Goal: Contribute content: Contribute content

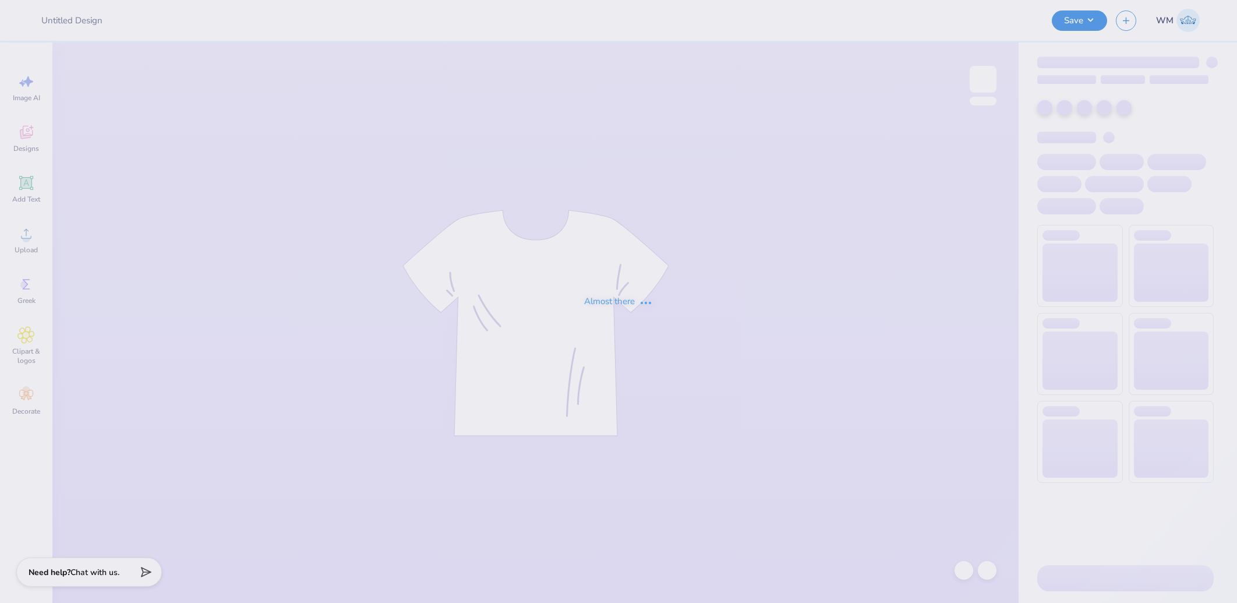
type input "Draft"
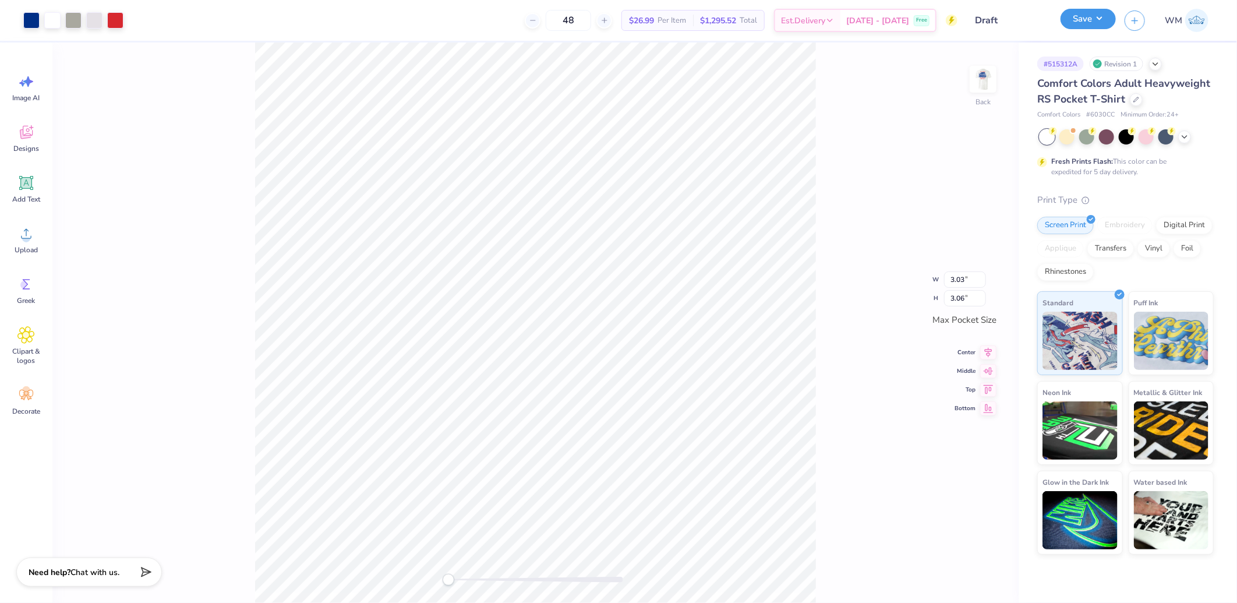
click at [1102, 15] on button "Save" at bounding box center [1088, 19] width 55 height 20
click at [654, 353] on li "Download vector" at bounding box center [648, 350] width 91 height 23
drag, startPoint x: 447, startPoint y: 580, endPoint x: 490, endPoint y: 575, distance: 44.0
click at [490, 578] on div "Accessibility label" at bounding box center [488, 580] width 12 height 12
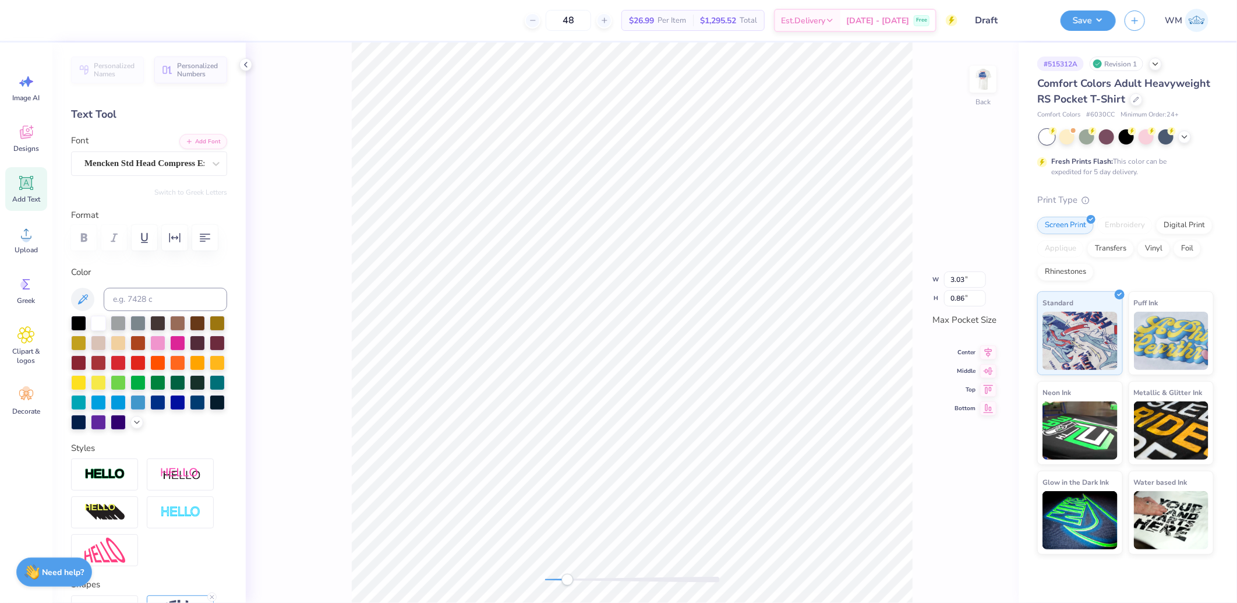
drag, startPoint x: 548, startPoint y: 578, endPoint x: 572, endPoint y: 580, distance: 23.9
click at [572, 580] on div "Accessibility label" at bounding box center [568, 580] width 12 height 12
click at [981, 84] on img at bounding box center [983, 79] width 47 height 47
drag, startPoint x: 574, startPoint y: 579, endPoint x: 550, endPoint y: 585, distance: 24.6
click at [550, 585] on div "Accessibility label" at bounding box center [551, 580] width 12 height 12
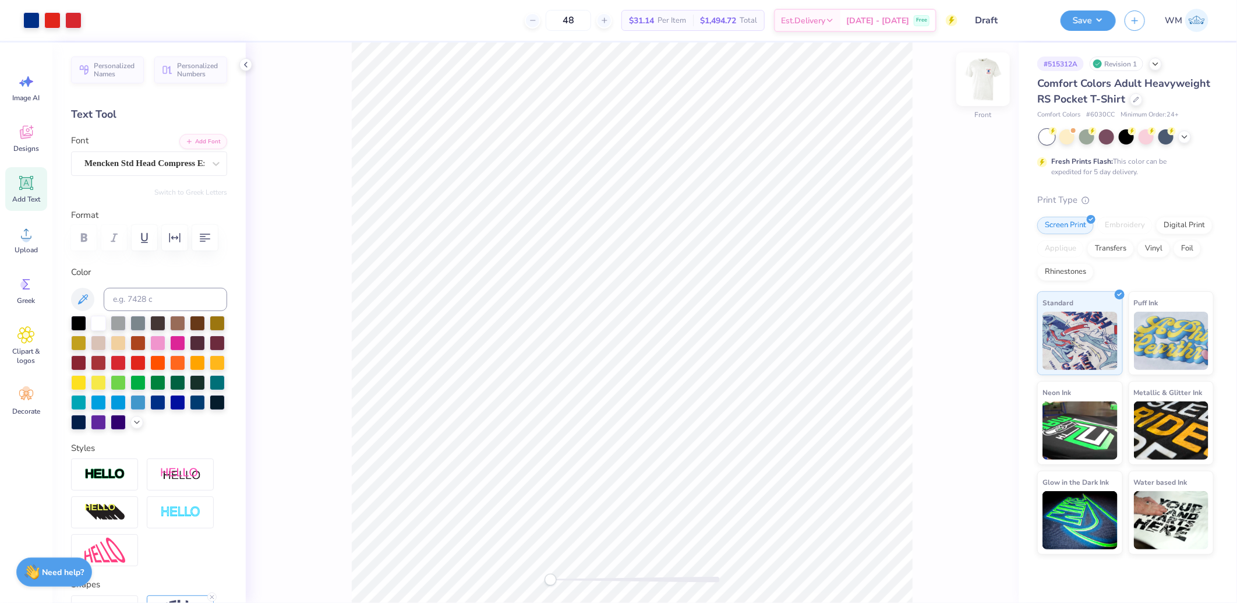
click at [987, 84] on img at bounding box center [983, 79] width 47 height 47
drag, startPoint x: 546, startPoint y: 580, endPoint x: 569, endPoint y: 580, distance: 22.7
click at [569, 580] on div "Accessibility label" at bounding box center [566, 580] width 12 height 12
type input "3.03"
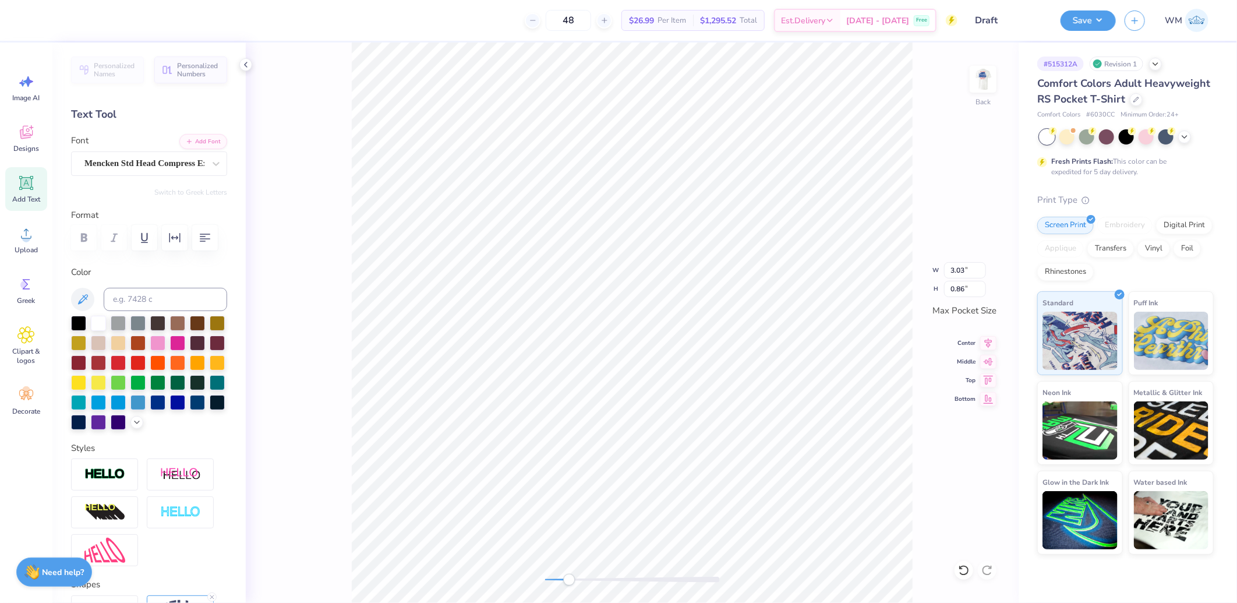
type input "0.86"
paste textarea "FIJI x LAMBDA"
type textarea "FIJI x LAMBDA"
type input "3.03"
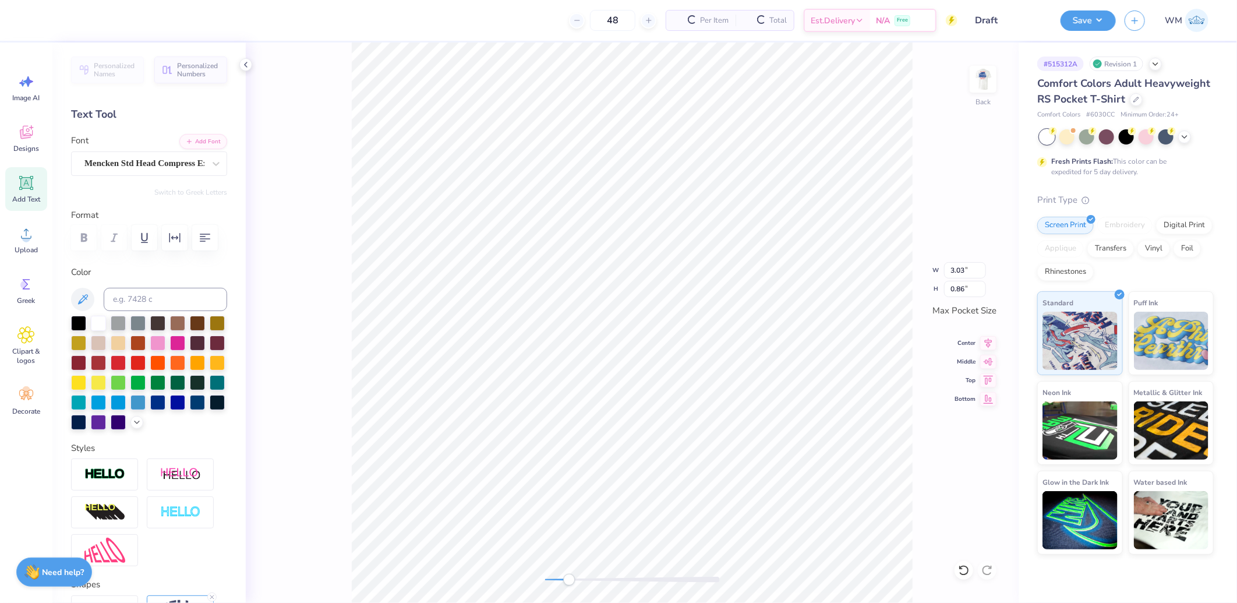
type input "0.86"
type textarea "IRON SKILLET"
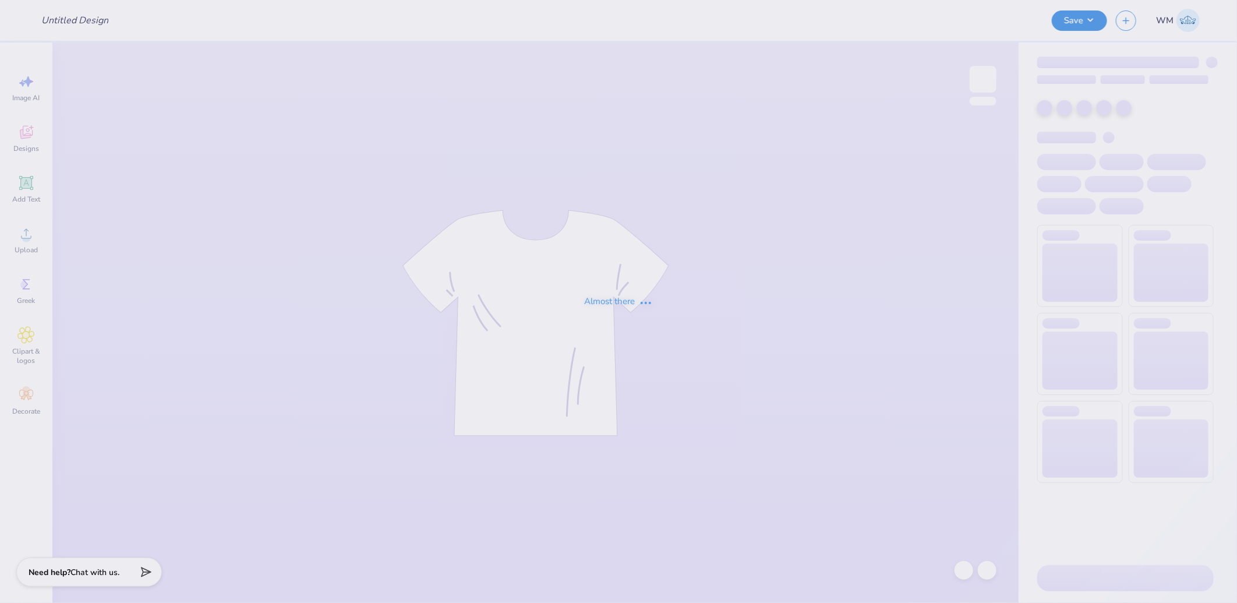
type input "Draft"
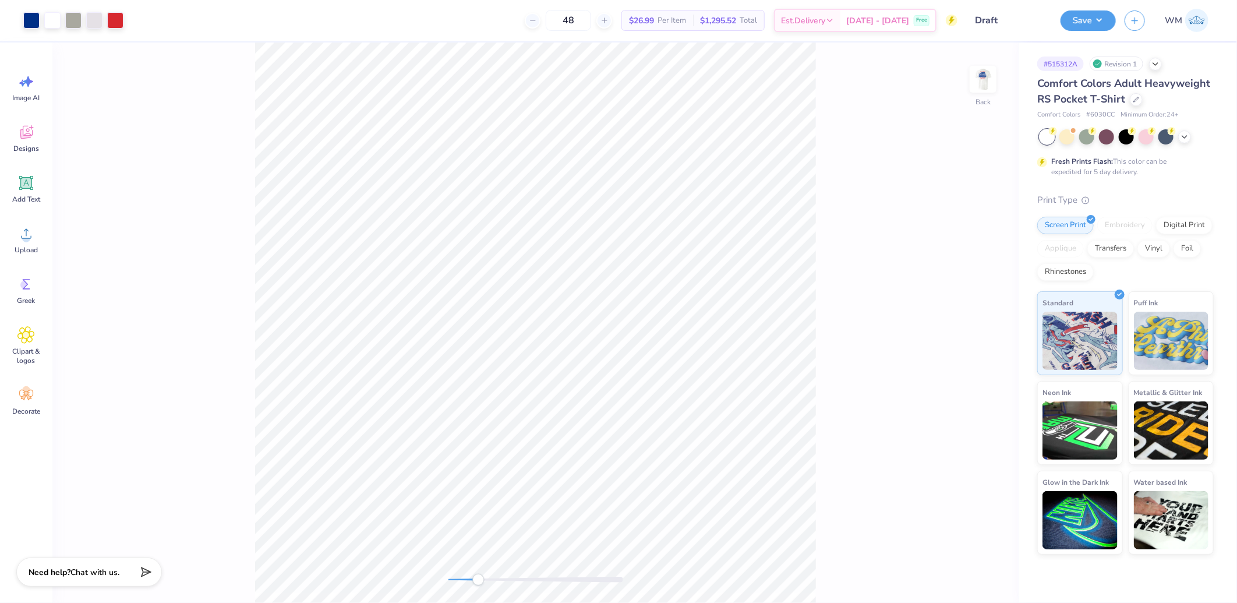
drag, startPoint x: 450, startPoint y: 581, endPoint x: 484, endPoint y: 580, distance: 34.4
click at [483, 581] on div "Accessibility label" at bounding box center [478, 580] width 12 height 12
click at [485, 575] on div "Accessibility label" at bounding box center [485, 580] width 12 height 12
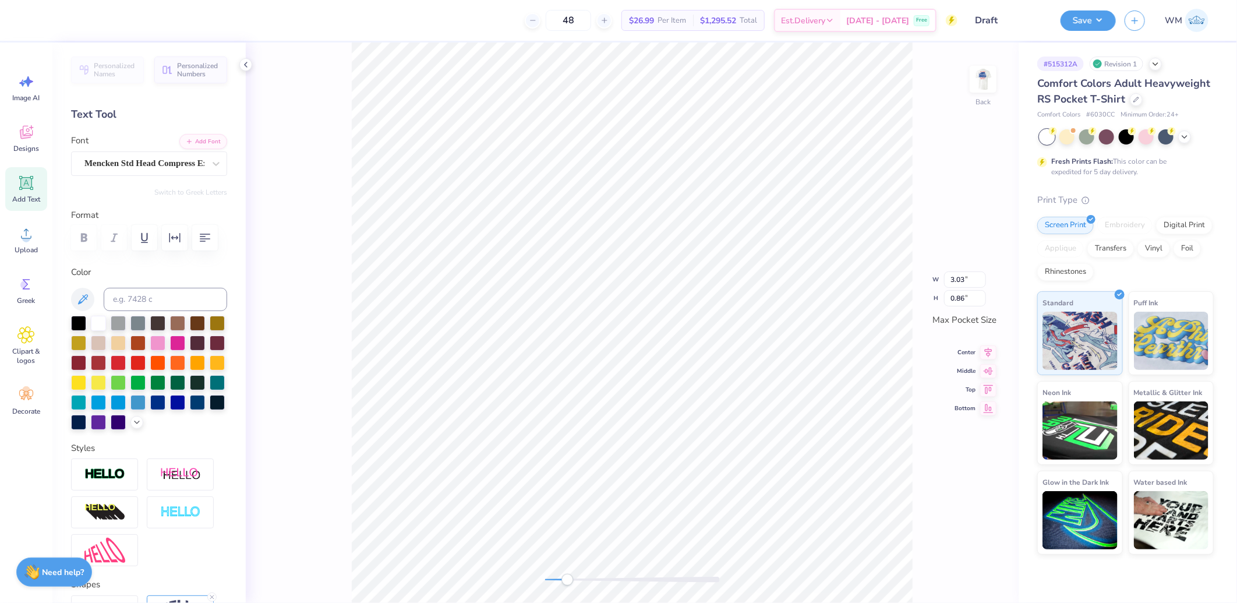
drag, startPoint x: 552, startPoint y: 581, endPoint x: 581, endPoint y: 584, distance: 29.2
click at [573, 584] on div "Accessibility label" at bounding box center [568, 580] width 12 height 12
click at [203, 143] on button "Add Font" at bounding box center [203, 140] width 48 height 15
type input "2.84"
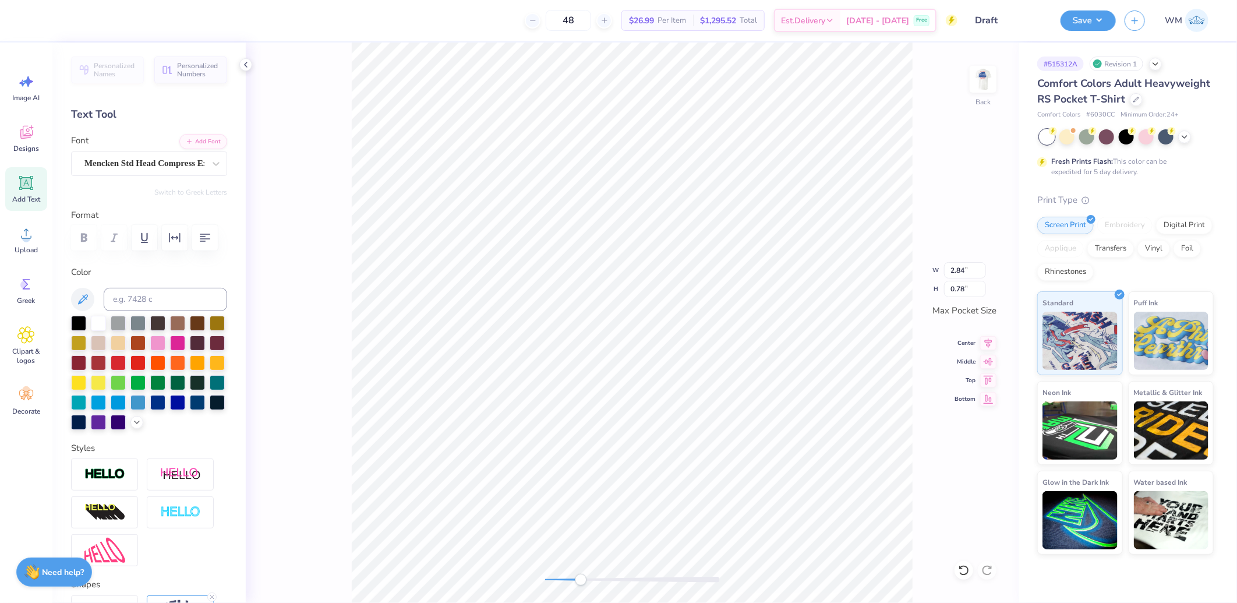
scroll to position [19, 1]
type textarea "FIJI x LAMBDA"
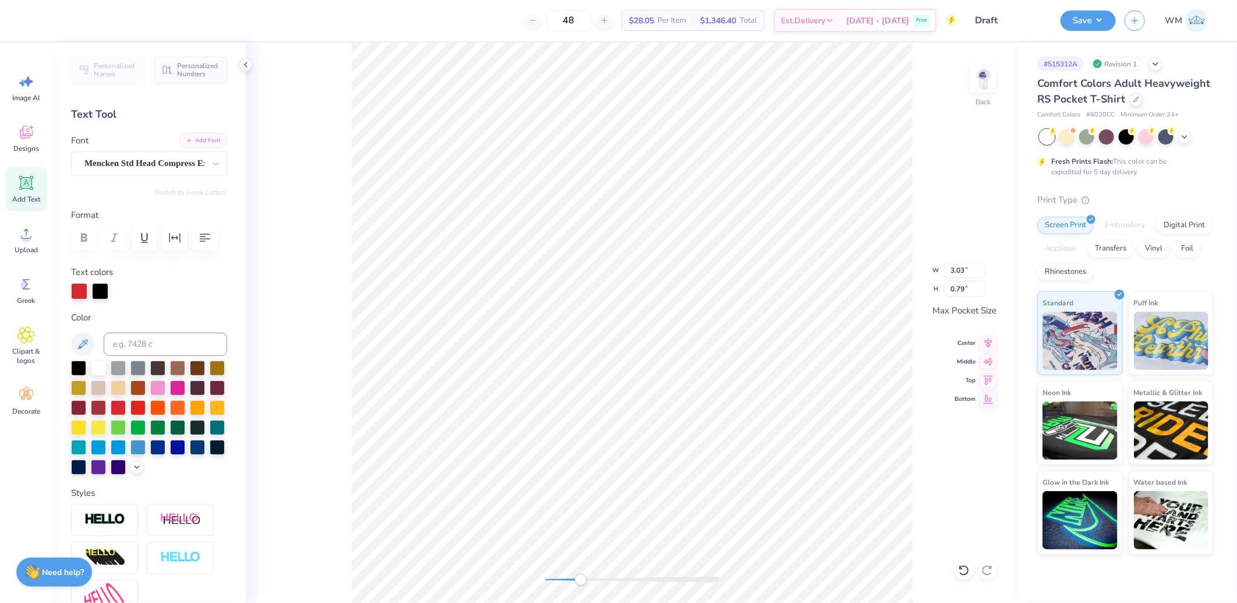
click at [194, 142] on button "Add Font" at bounding box center [203, 140] width 48 height 15
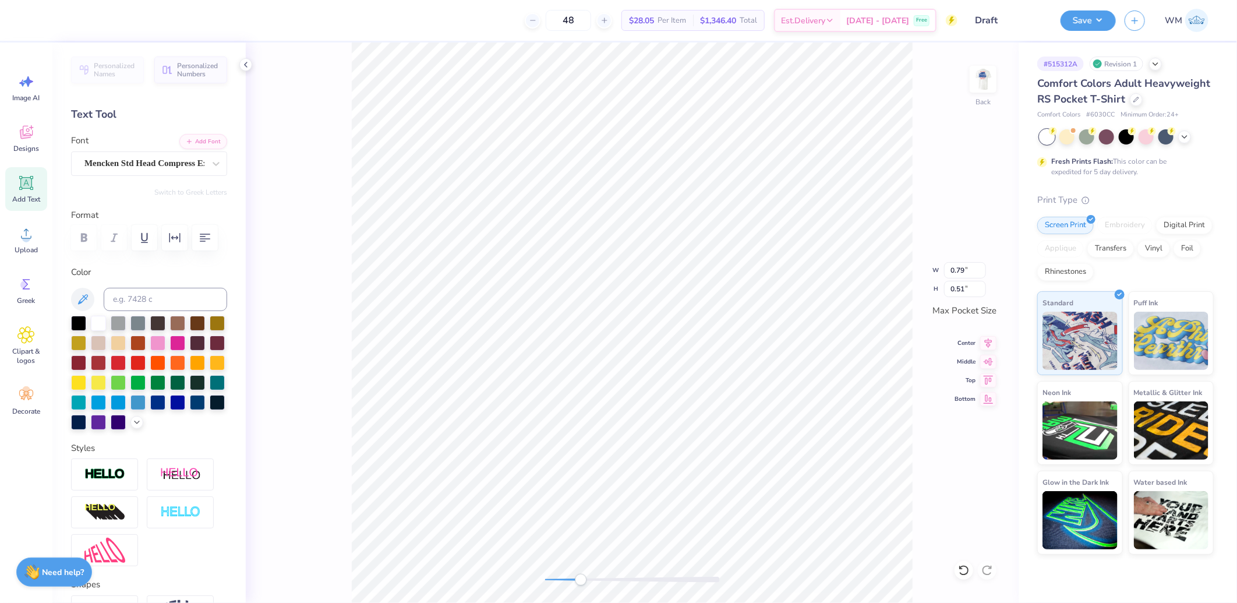
type input "0.79"
type input "0.51"
click at [201, 141] on button "Add Font" at bounding box center [203, 140] width 48 height 15
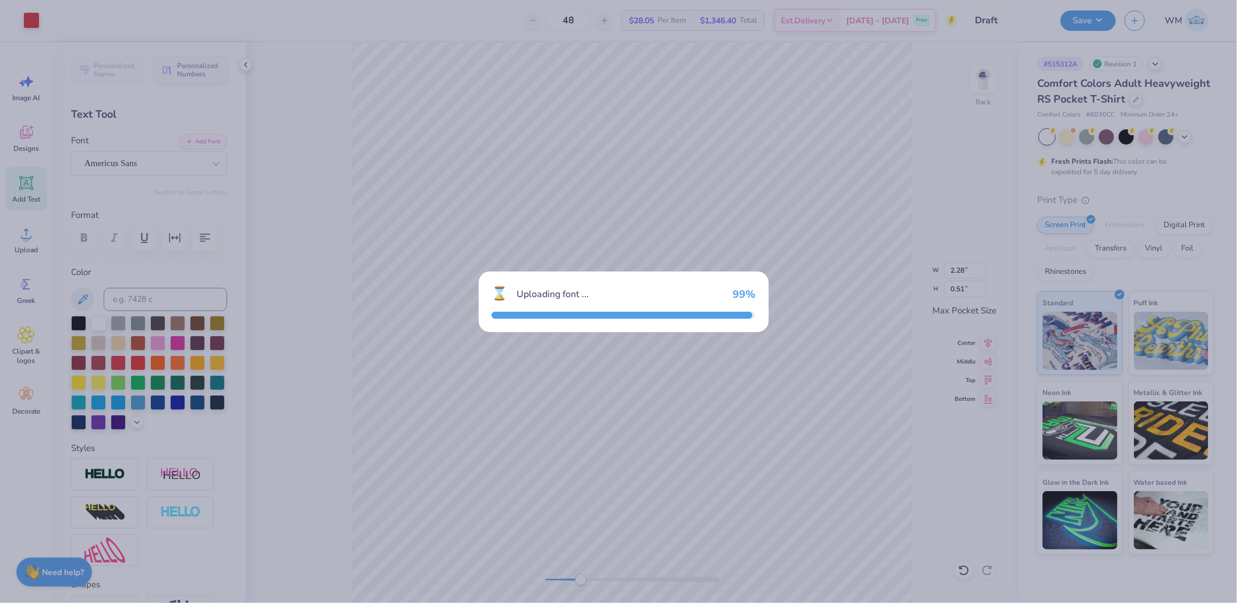
type input "0.85"
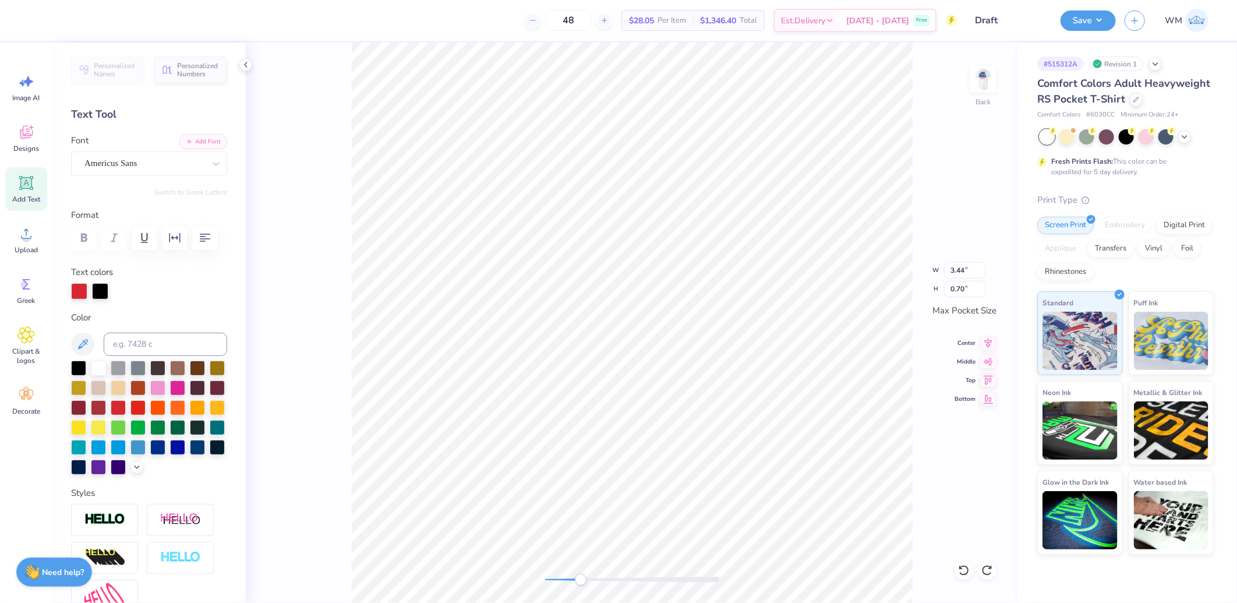
type input "0.85"
type input "0.51"
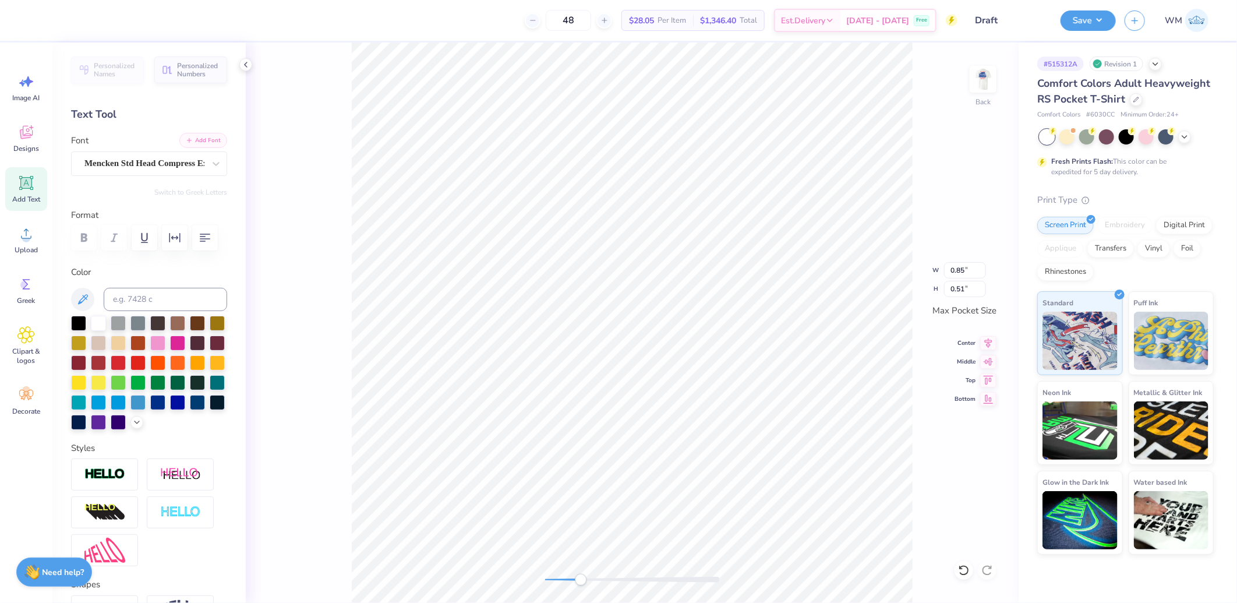
click at [212, 139] on button "Add Font" at bounding box center [203, 140] width 48 height 15
click at [201, 142] on button "Add Font" at bounding box center [203, 140] width 48 height 15
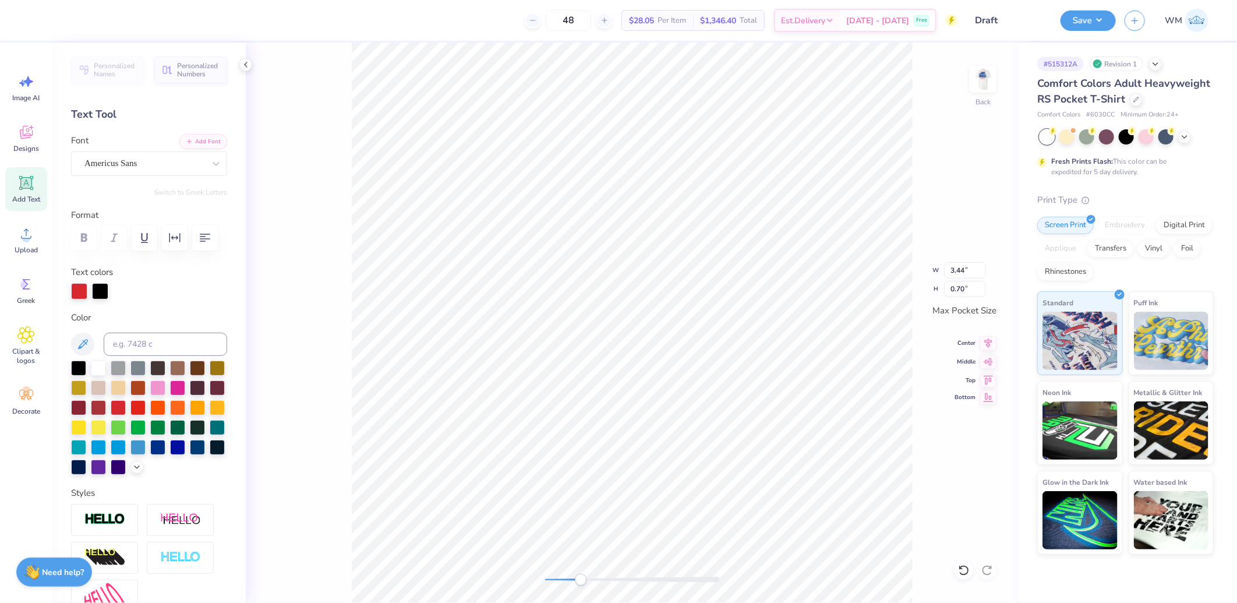
click at [988, 394] on icon at bounding box center [988, 397] width 16 height 14
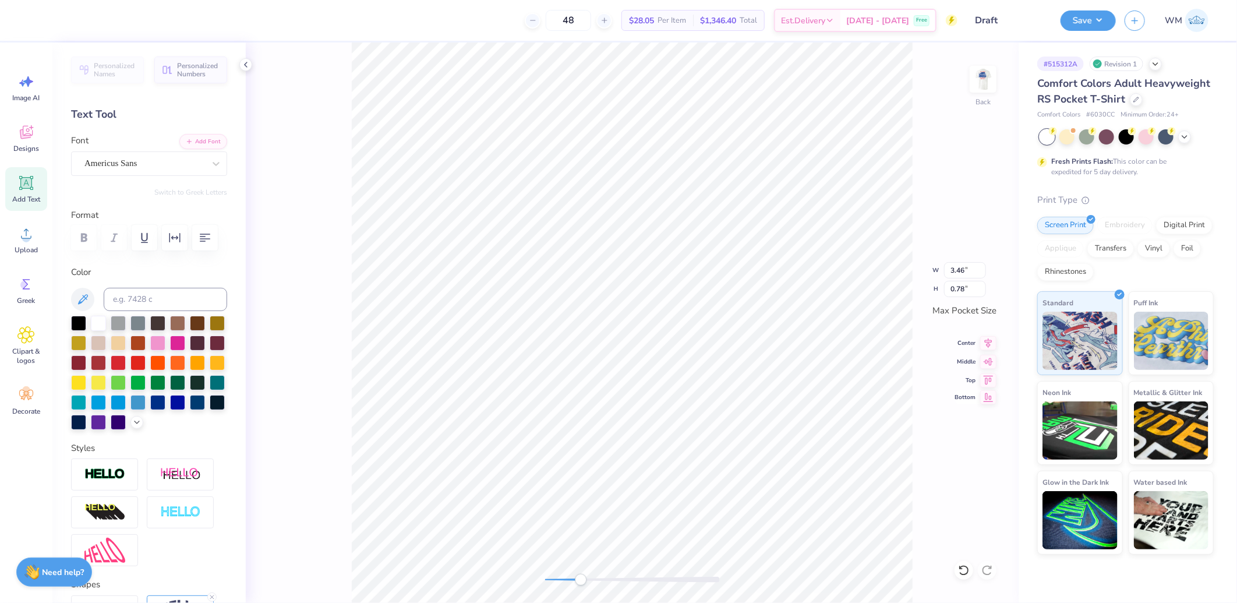
type input "3.46"
type input "0.78"
click at [988, 377] on icon at bounding box center [988, 379] width 16 height 14
type input "1.89"
type input "0.38"
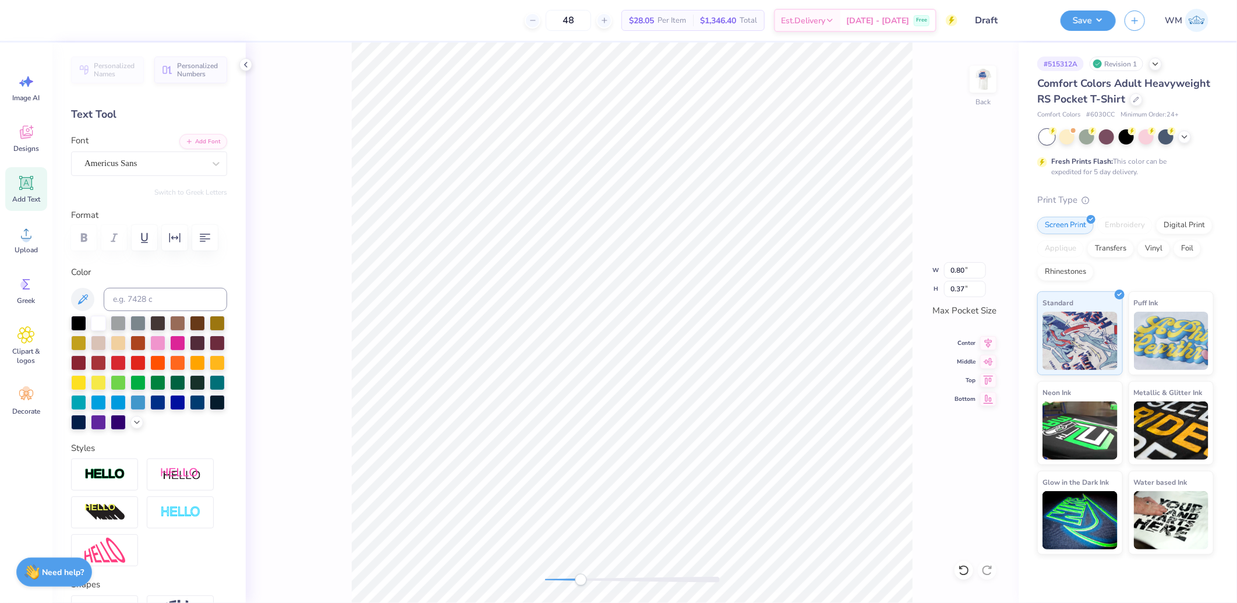
type input "0.99"
type input "0.38"
type input "2.72"
click at [985, 342] on icon at bounding box center [988, 341] width 16 height 14
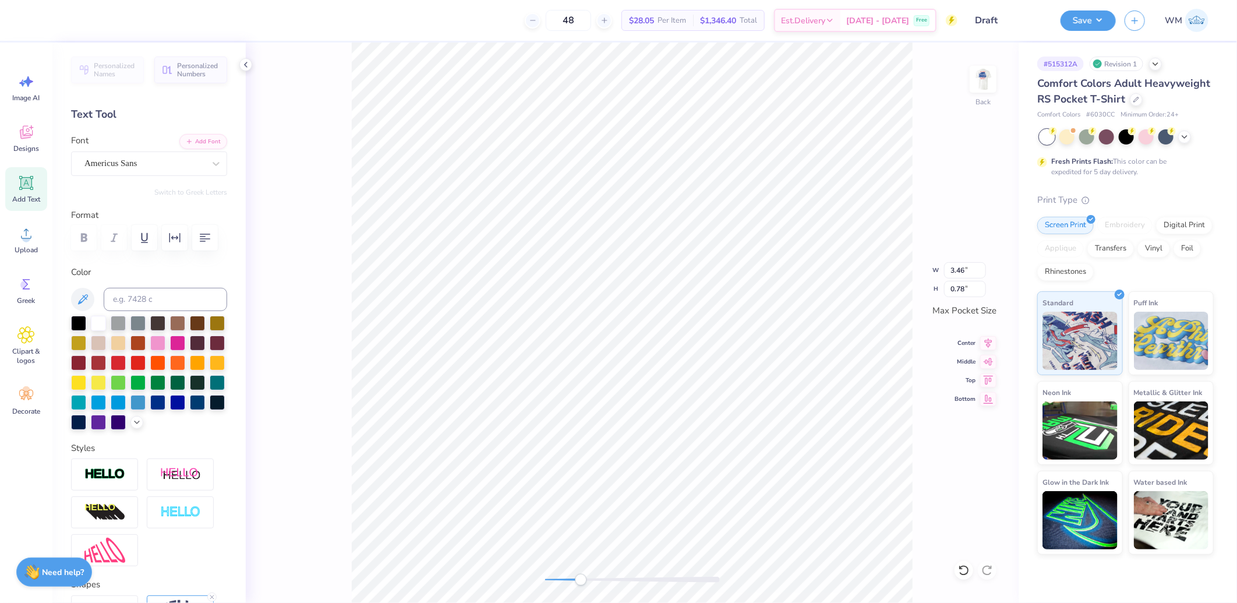
type textarea "IRON SKILLET"
type textarea "TCU"
type input "1.43"
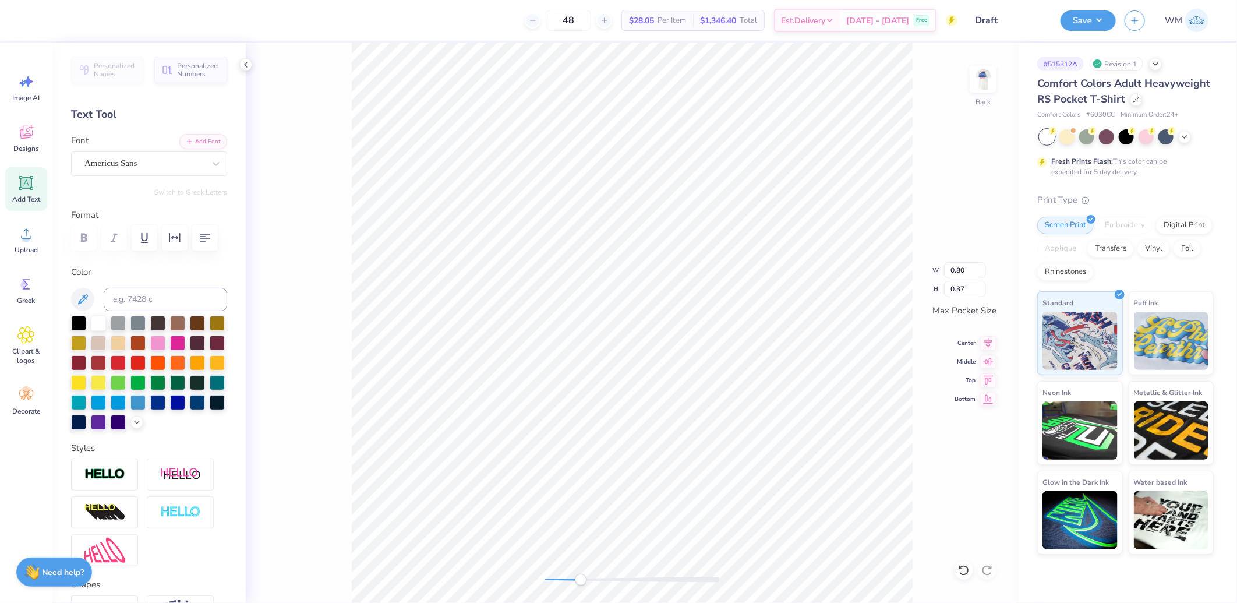
type input "2.31"
type input "0.80"
type input "0.37"
type textarea "TCU"
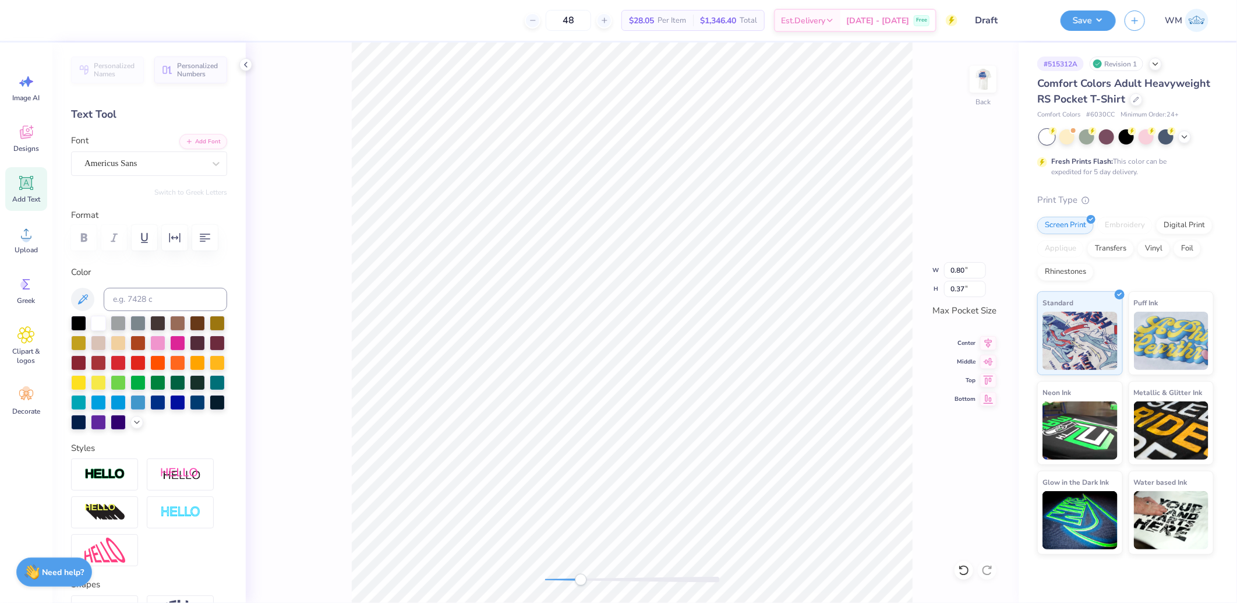
paste textarea
type textarea "TCU"
type input "1.43"
type input "2.31"
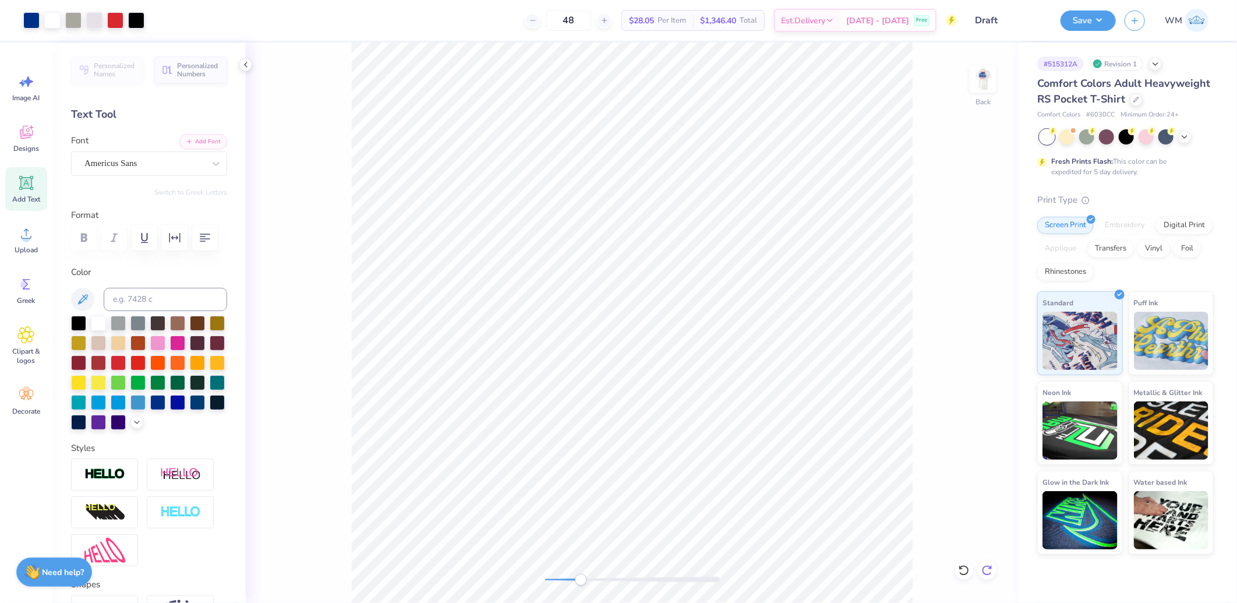
click at [986, 568] on icon at bounding box center [987, 570] width 12 height 12
paste textarea
type textarea "TCU"
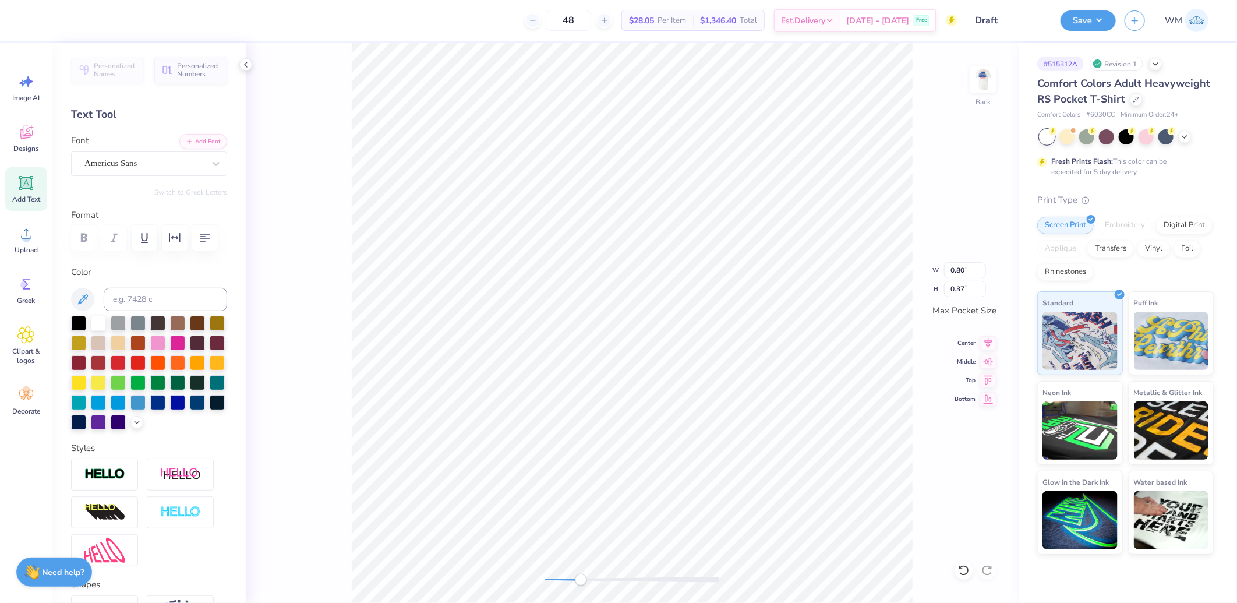
scroll to position [19, 13]
click at [184, 142] on button "Add Font" at bounding box center [203, 140] width 48 height 15
click at [12, 177] on div "Add Text" at bounding box center [26, 189] width 42 height 44
drag, startPoint x: 181, startPoint y: 167, endPoint x: 186, endPoint y: 170, distance: 6.8
click at [181, 167] on div "Super Dream" at bounding box center [144, 163] width 122 height 18
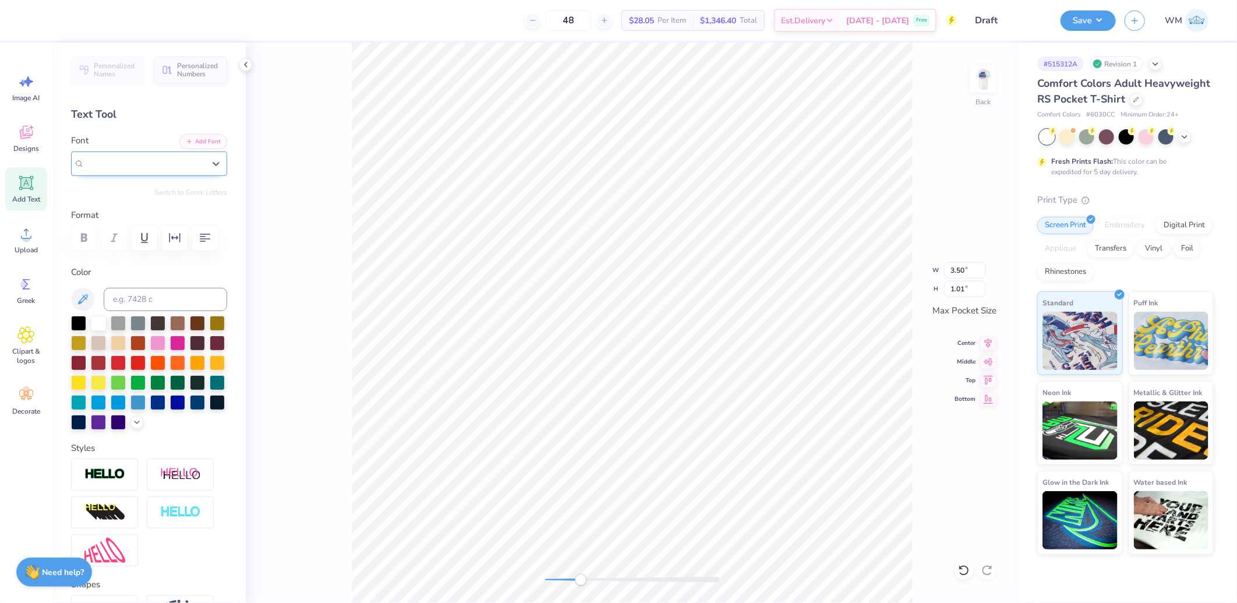
click at [125, 172] on div "Super Dream" at bounding box center [149, 163] width 156 height 24
click at [126, 267] on div at bounding box center [149, 259] width 126 height 21
type input "asim"
paste textarea "®"
type textarea "®"
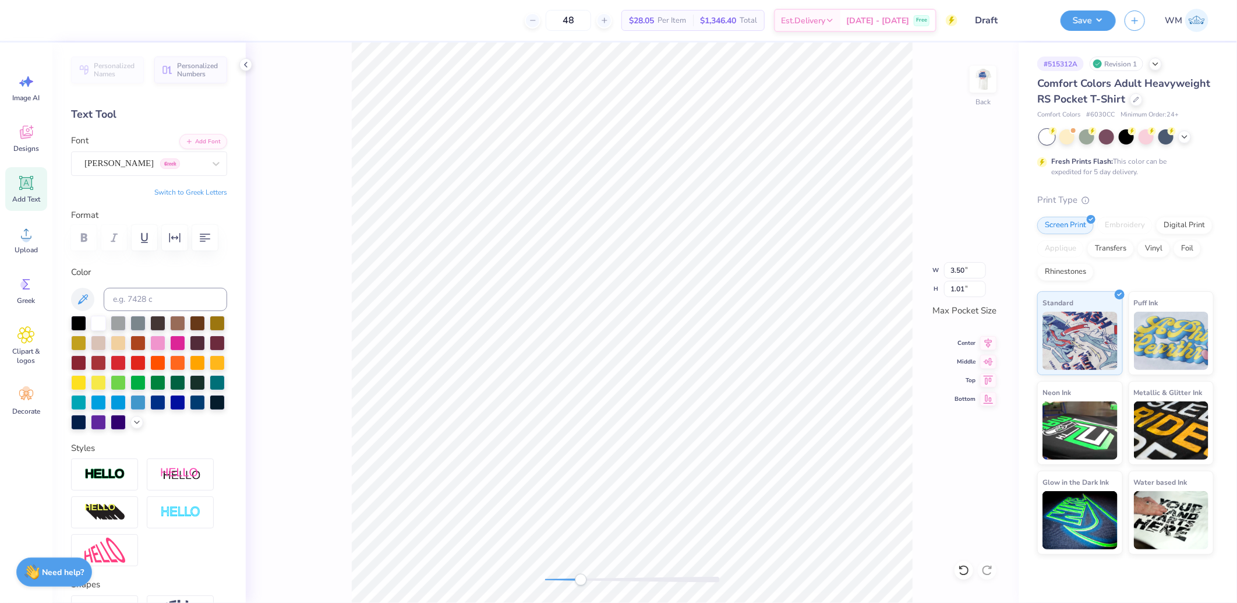
scroll to position [19, 6]
click at [142, 311] on input at bounding box center [165, 299] width 123 height 23
type input "1795"
type input "1.43"
type input "2.31"
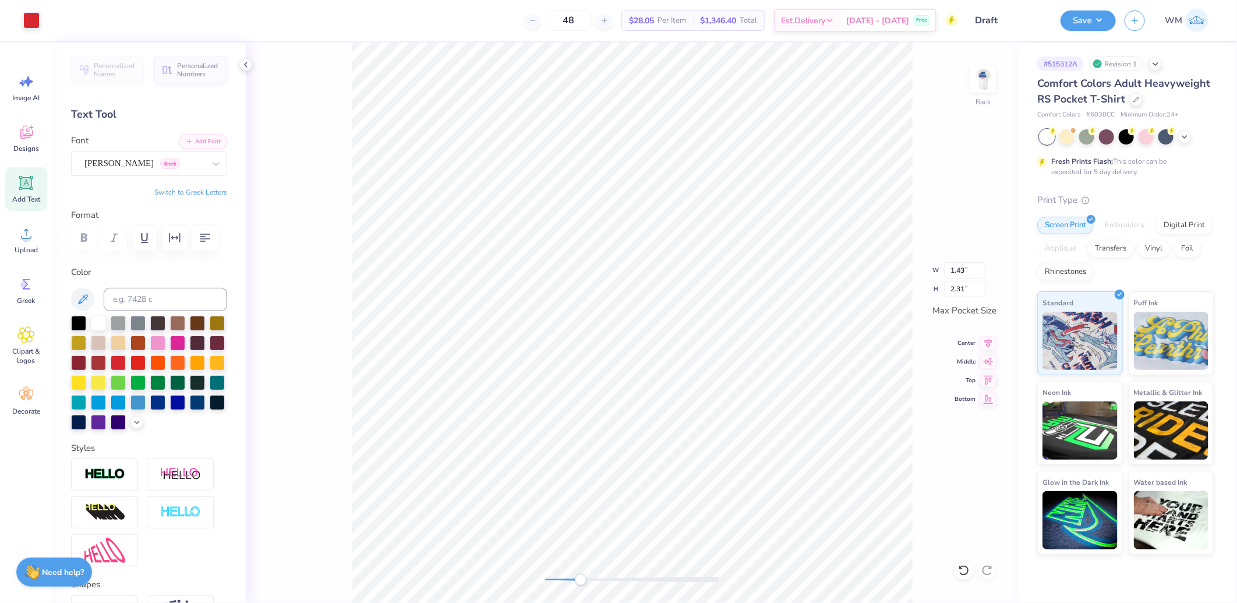
type input "0.32"
type input "0.34"
type input "0.16"
type input "0.17"
click at [24, 235] on icon at bounding box center [25, 233] width 17 height 17
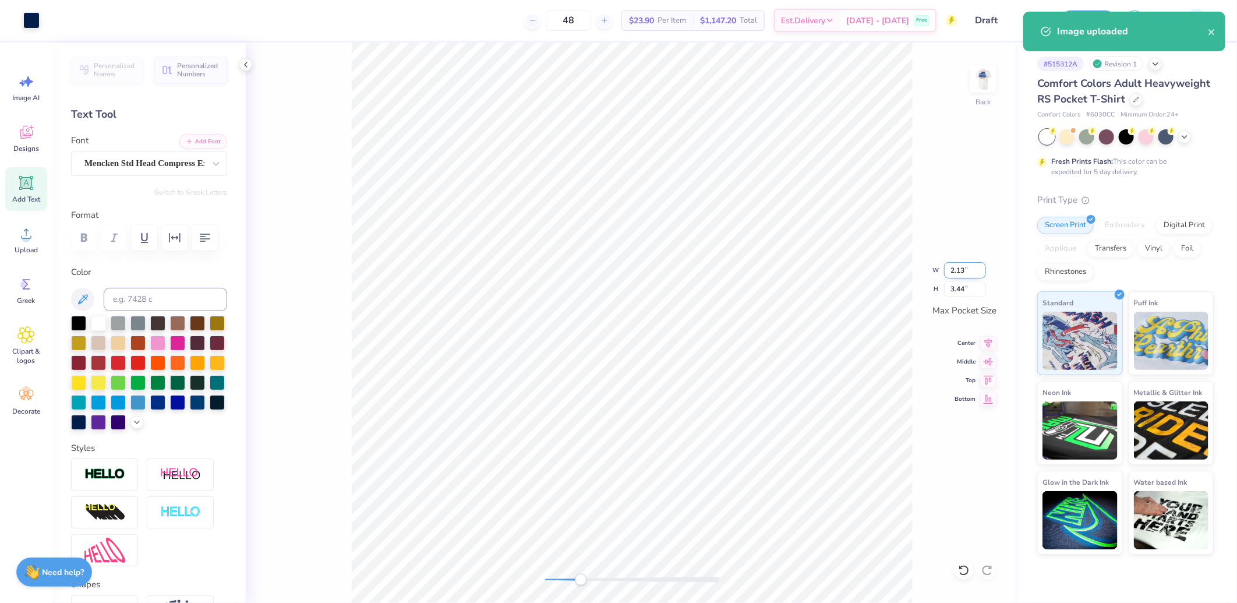
click at [962, 269] on input "2.13" at bounding box center [965, 270] width 42 height 16
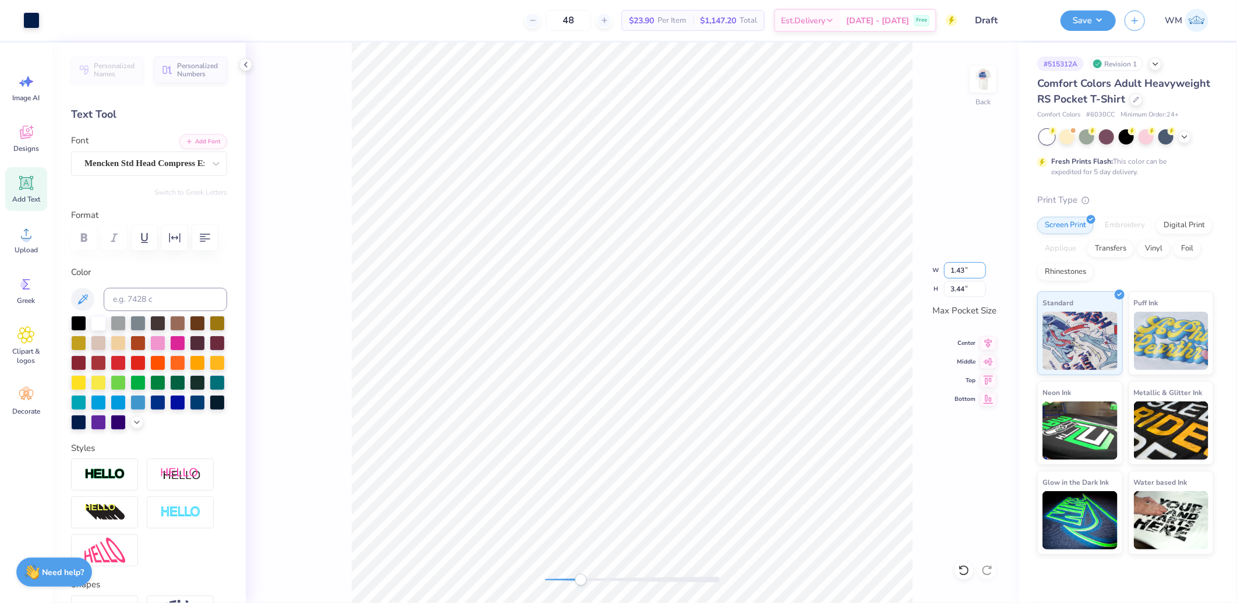
type input "1.43"
type input "2.30"
type input "1.53"
type input "2.46"
click at [992, 342] on icon at bounding box center [988, 341] width 16 height 14
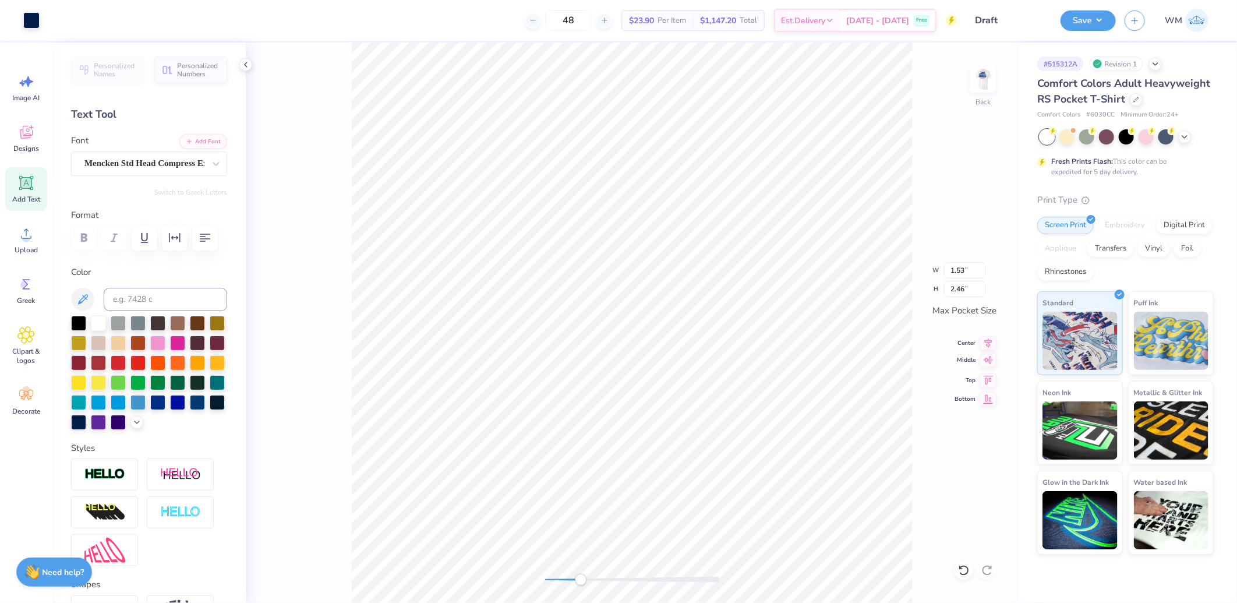
click at [987, 362] on icon at bounding box center [989, 360] width 10 height 8
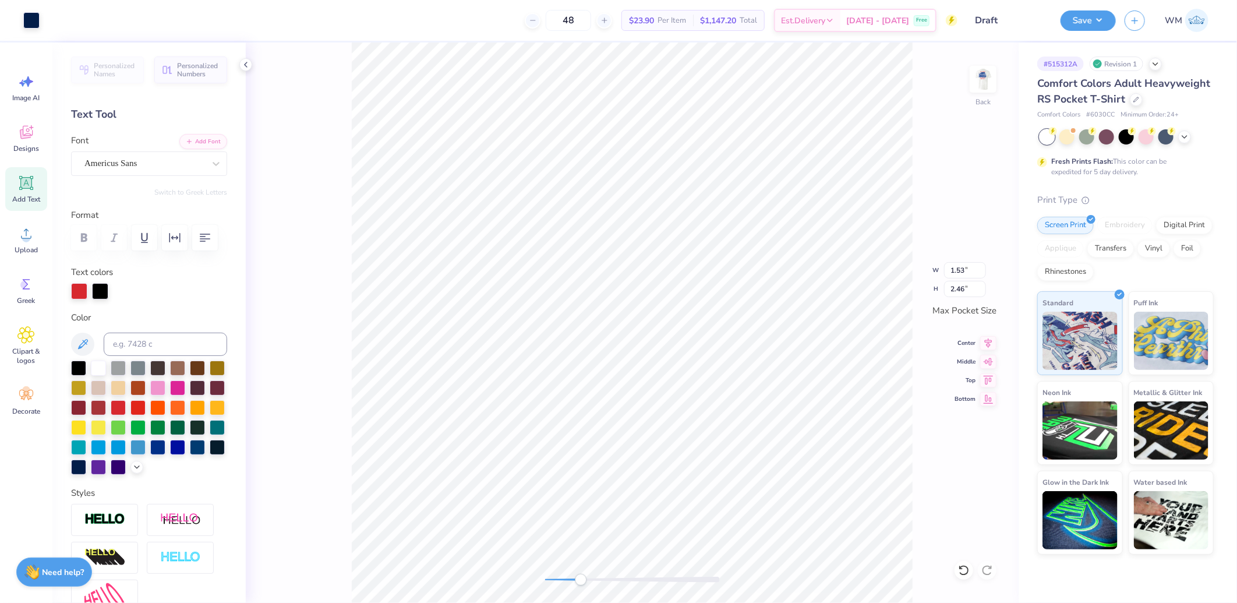
type input "0.99"
type input "0.38"
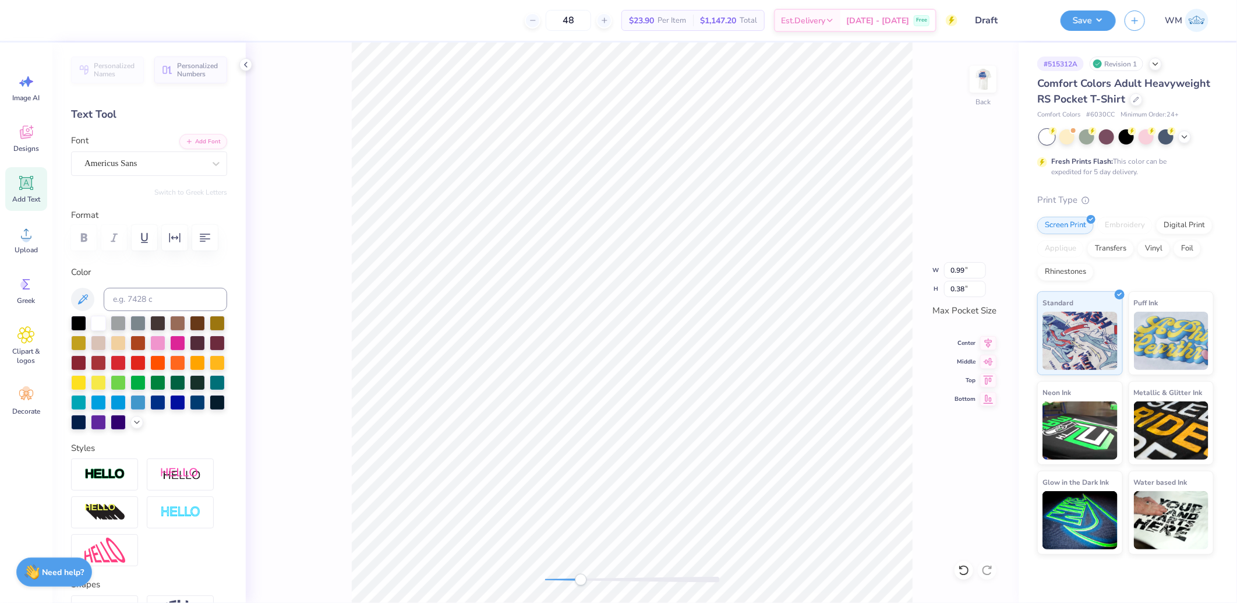
type input "0.80"
type input "0.37"
drag, startPoint x: 581, startPoint y: 580, endPoint x: 677, endPoint y: 574, distance: 96.8
click at [675, 575] on div "Accessibility label" at bounding box center [671, 580] width 12 height 12
drag, startPoint x: 676, startPoint y: 578, endPoint x: 589, endPoint y: 574, distance: 86.3
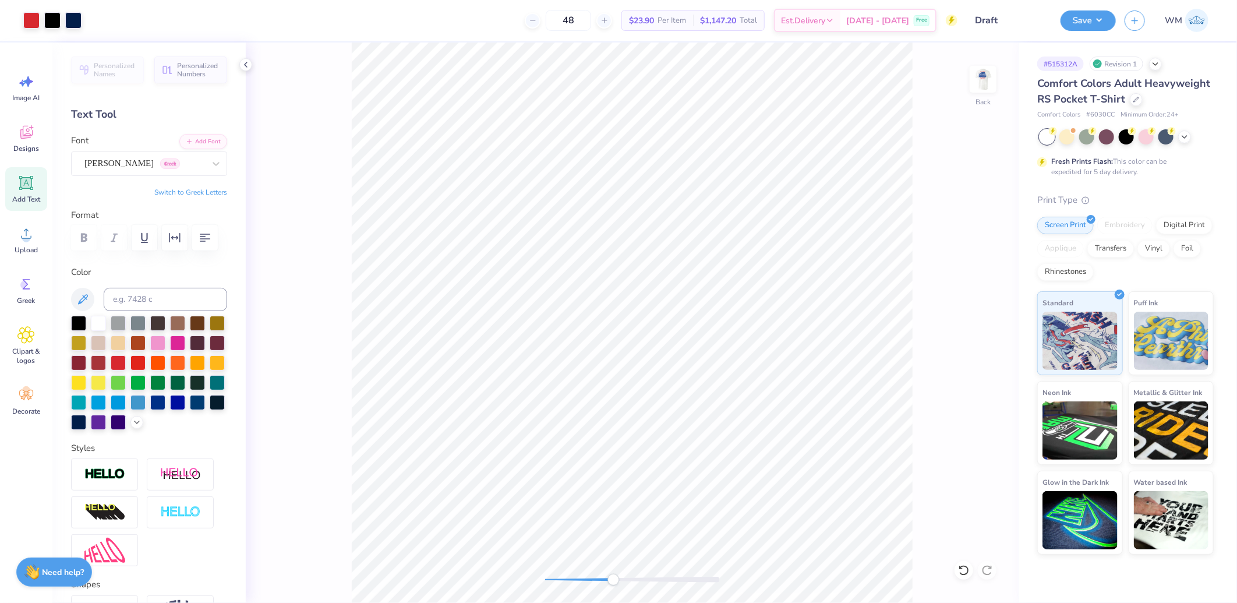
click at [608, 575] on div "Accessibility label" at bounding box center [614, 580] width 12 height 12
click at [974, 271] on input "3.44" at bounding box center [965, 270] width 42 height 16
type input "3.50"
type input "3.44"
click at [48, 19] on div at bounding box center [52, 19] width 16 height 16
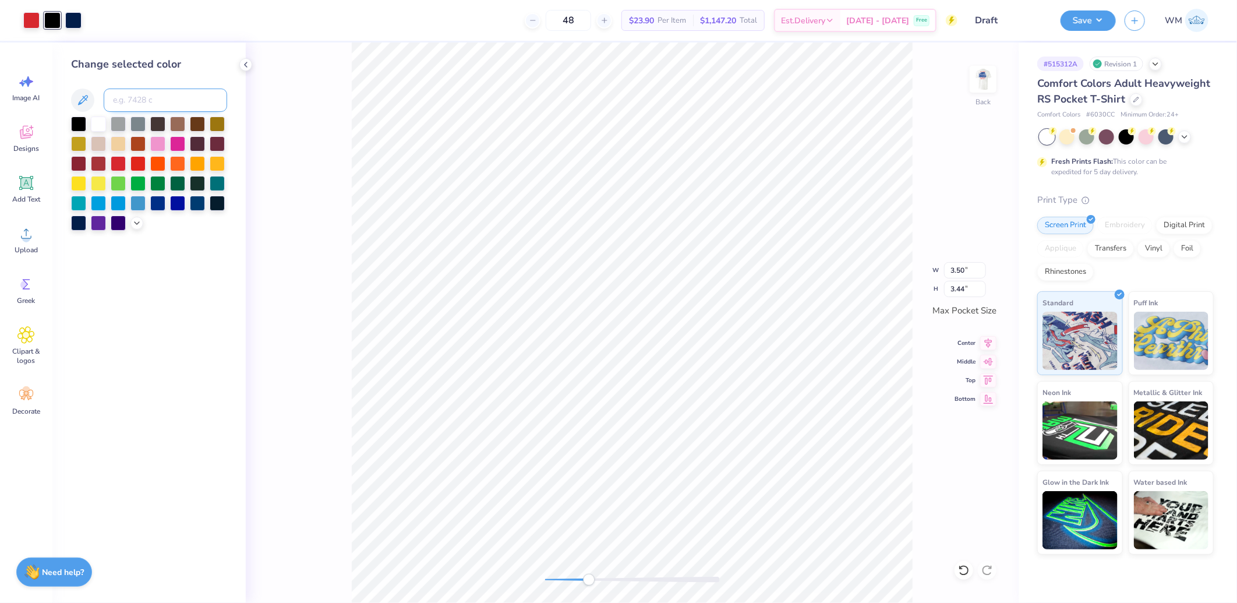
click at [156, 101] on input at bounding box center [165, 100] width 123 height 23
type input "2768"
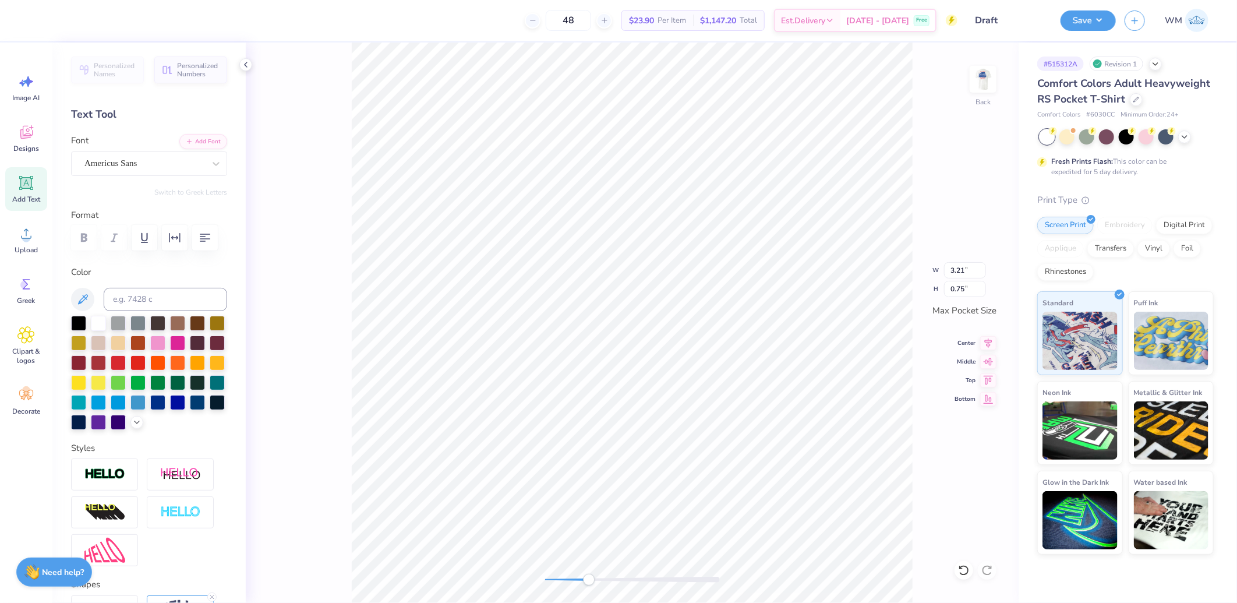
type input "1.01"
type input "0.39"
type input "1.56"
type input "2.51"
type input "3.50"
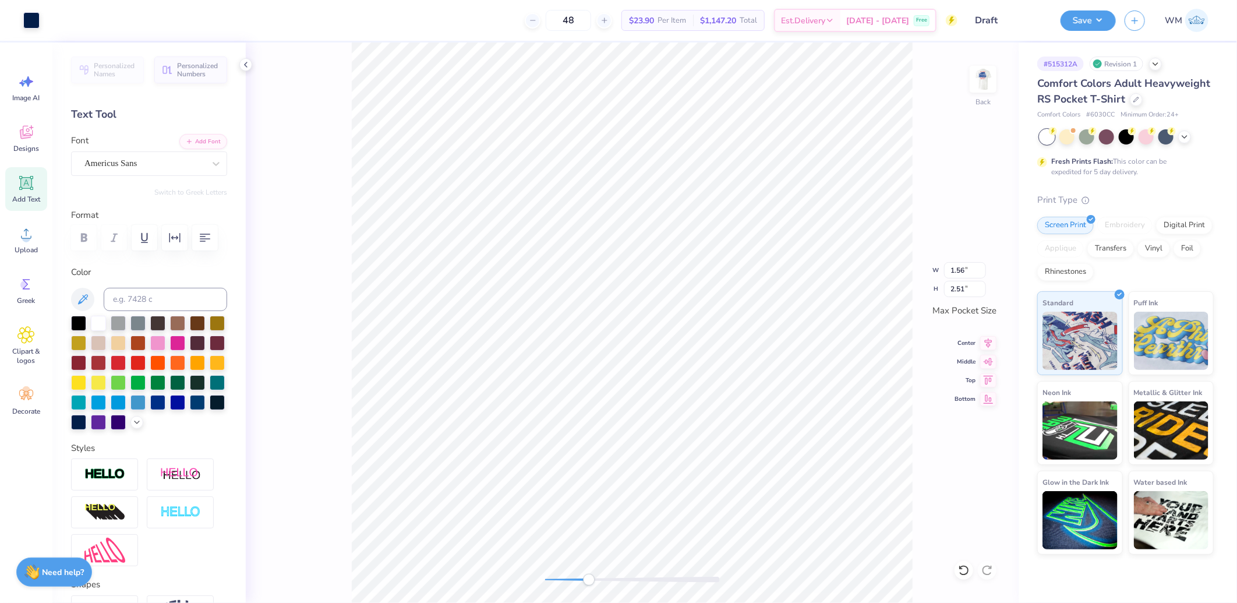
type input "0.71"
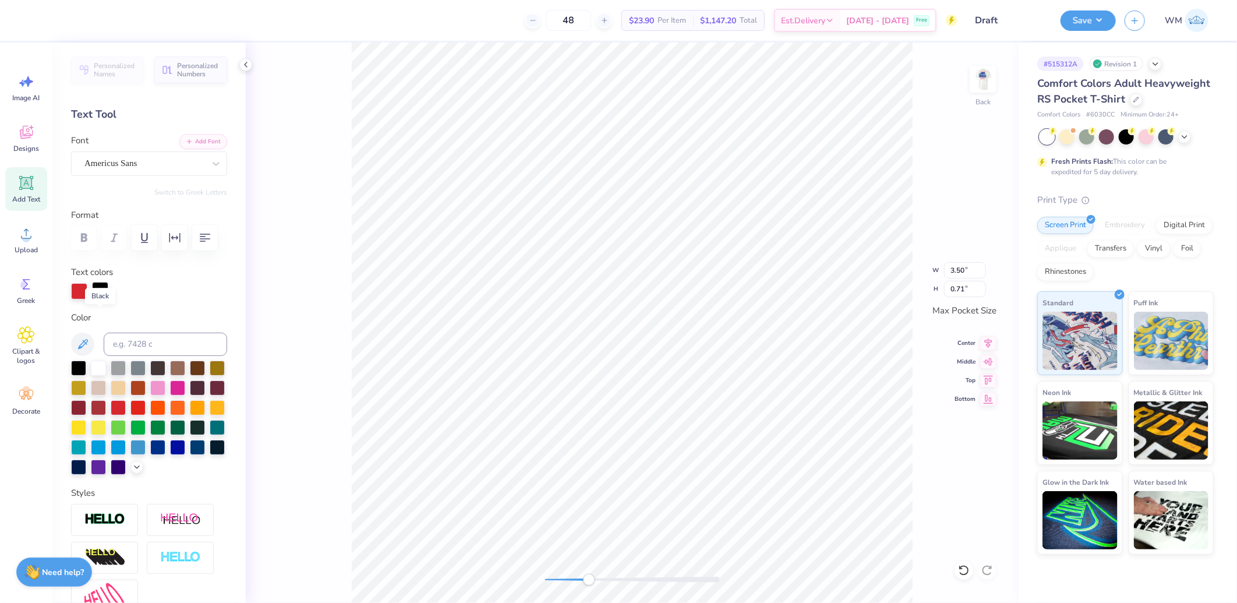
click at [103, 298] on div at bounding box center [100, 290] width 16 height 16
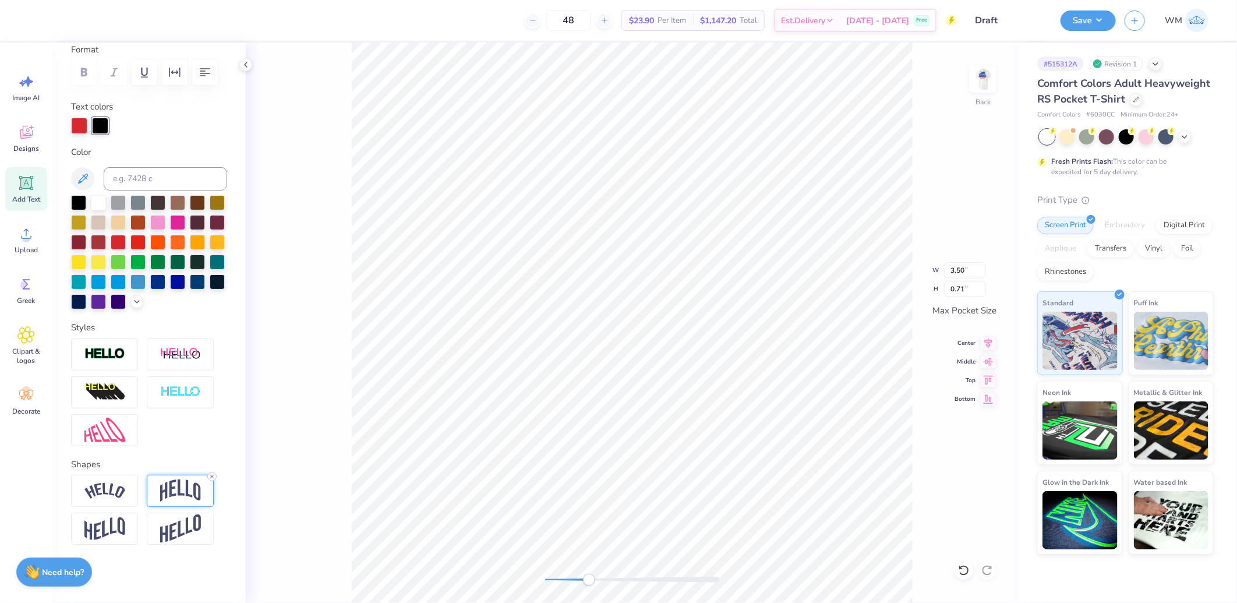
click at [211, 475] on line at bounding box center [211, 476] width 3 height 3
click at [98, 118] on div at bounding box center [100, 126] width 16 height 16
click at [101, 116] on div at bounding box center [100, 124] width 16 height 16
click at [132, 167] on input at bounding box center [165, 178] width 123 height 23
type input "1795"
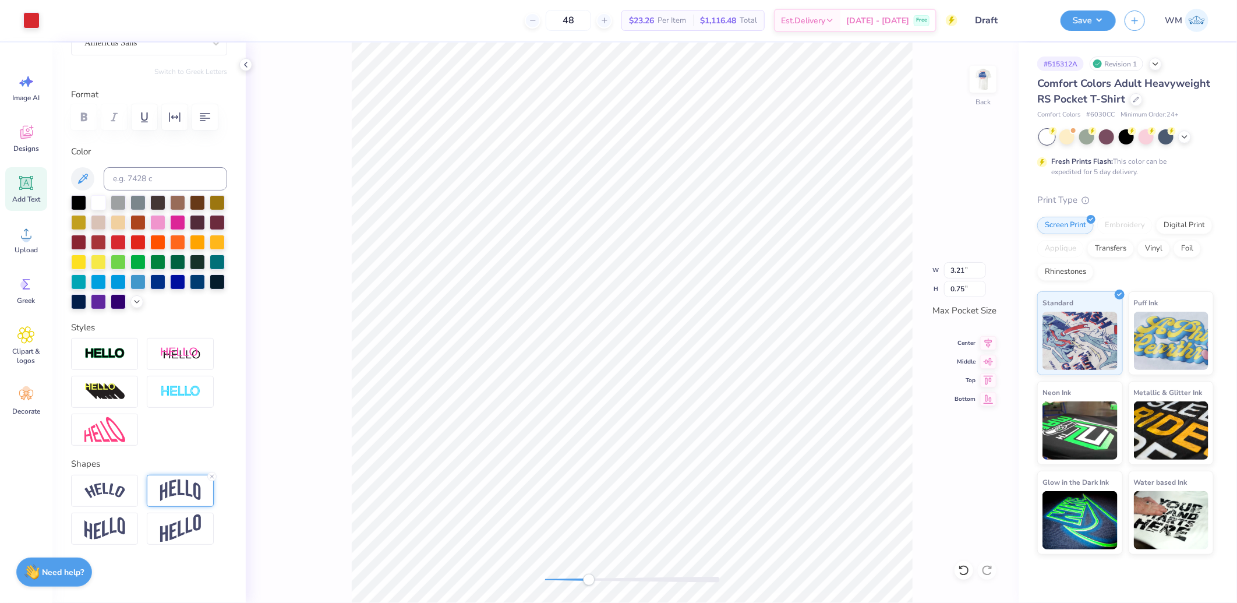
scroll to position [170, 0]
type input "0.81"
type input "0.38"
type textarea "FIJI x LAMBDA"
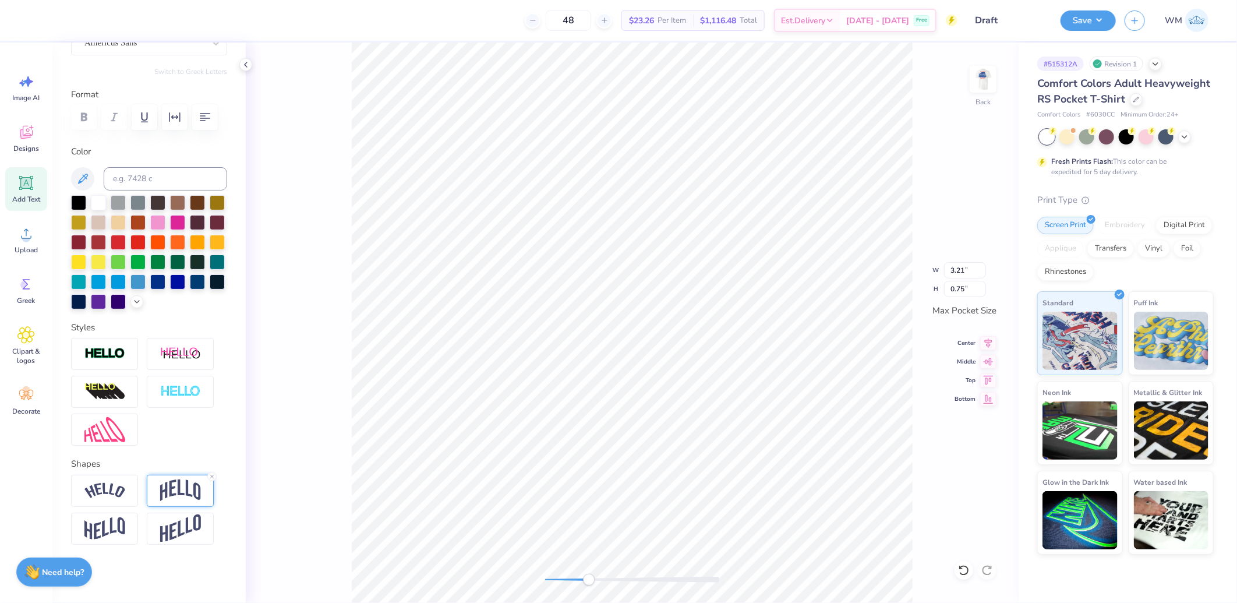
scroll to position [19, 42]
click at [170, 492] on img at bounding box center [180, 490] width 41 height 22
type input "3.44"
type input "0.77"
click at [190, 495] on img at bounding box center [180, 490] width 41 height 22
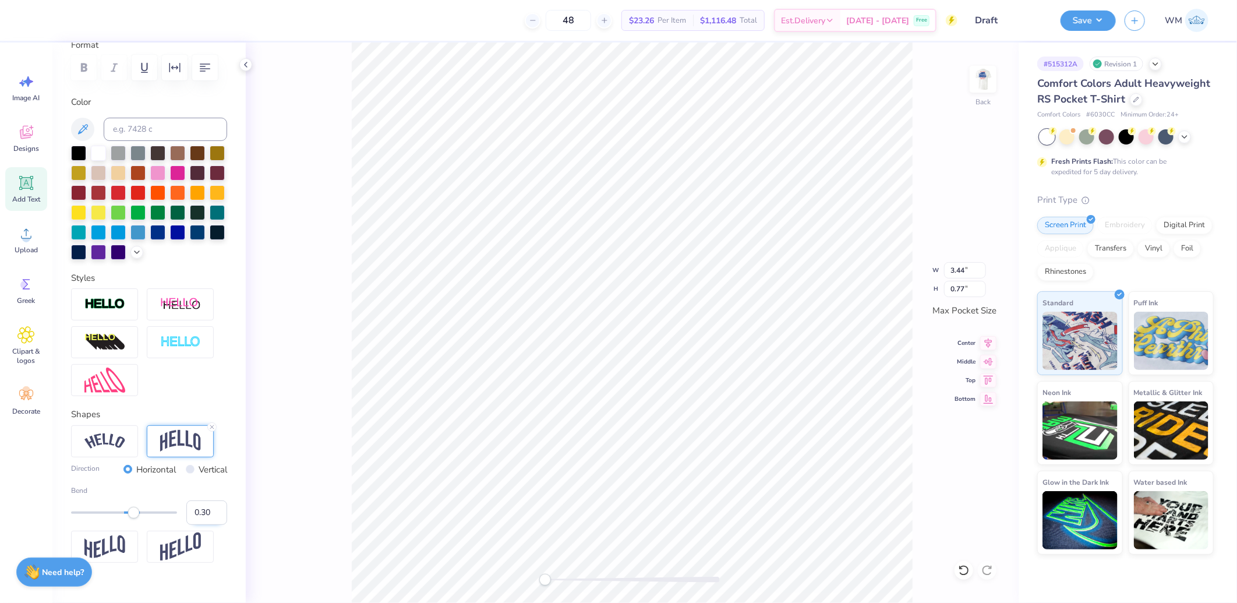
click at [186, 525] on input "0.30" at bounding box center [206, 512] width 41 height 24
type input "-0.30"
drag, startPoint x: 545, startPoint y: 581, endPoint x: 607, endPoint y: 581, distance: 61.7
click at [597, 581] on div "Accessibility label" at bounding box center [591, 580] width 12 height 12
click at [987, 393] on icon at bounding box center [989, 397] width 10 height 9
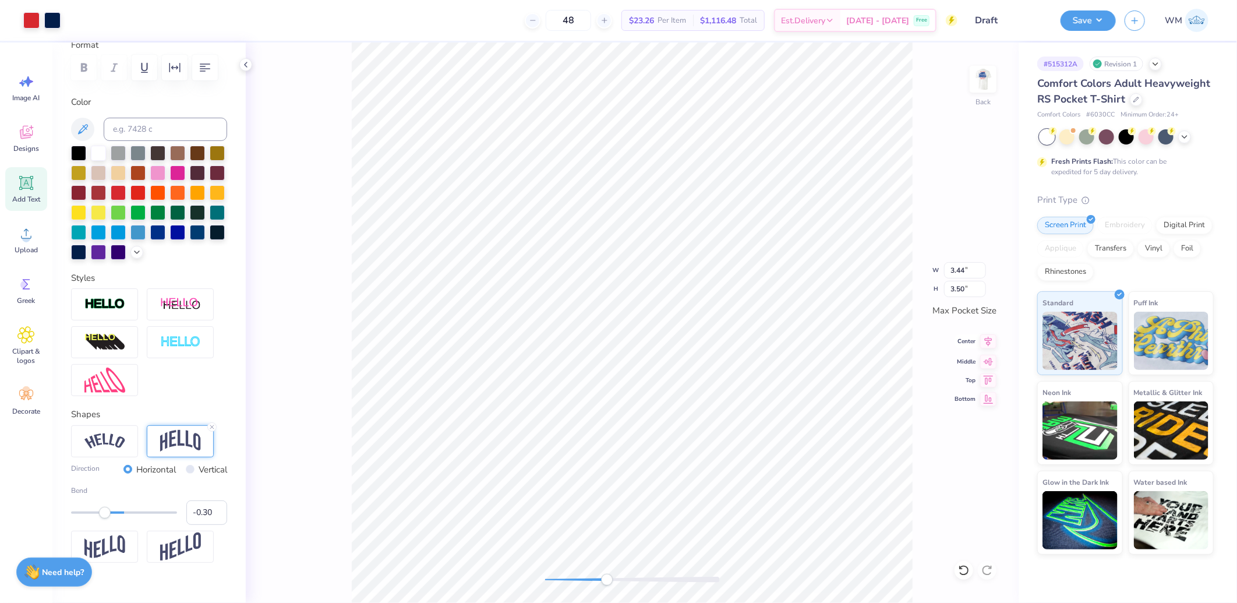
click at [988, 345] on icon at bounding box center [988, 341] width 16 height 14
click at [990, 364] on icon at bounding box center [988, 360] width 16 height 14
drag, startPoint x: 602, startPoint y: 580, endPoint x: 568, endPoint y: 574, distance: 34.2
click at [569, 579] on div "Accessibility label" at bounding box center [575, 580] width 12 height 12
click at [982, 76] on img at bounding box center [983, 79] width 47 height 47
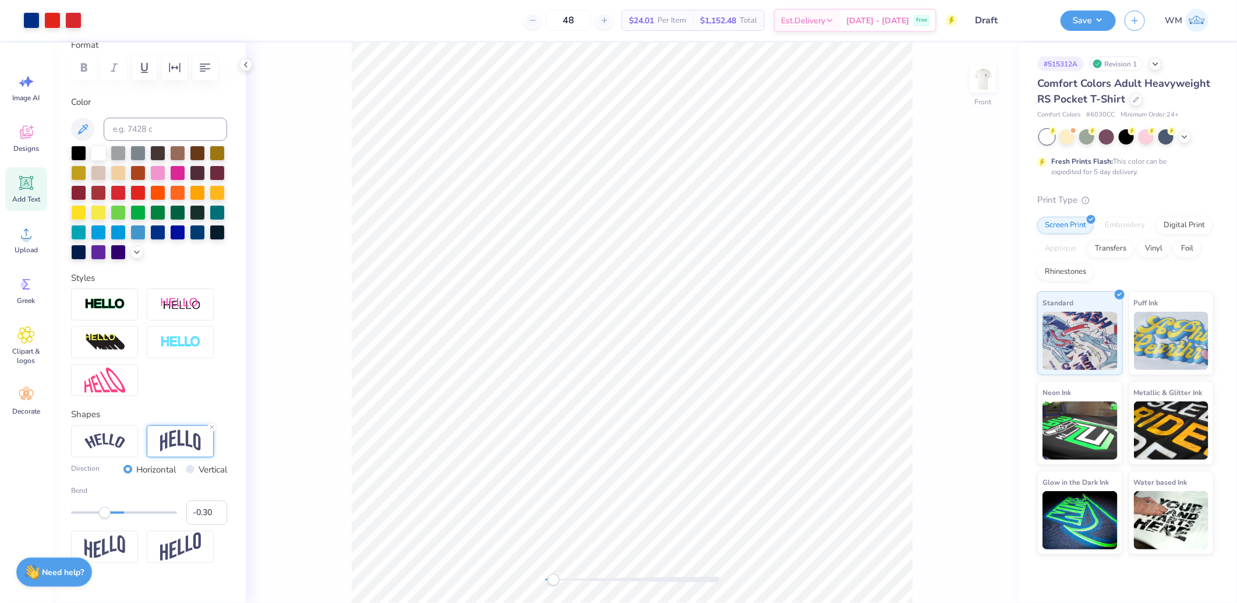
click at [559, 581] on div "Accessibility label" at bounding box center [554, 580] width 12 height 12
click at [913, 255] on div "Front" at bounding box center [632, 323] width 773 height 560
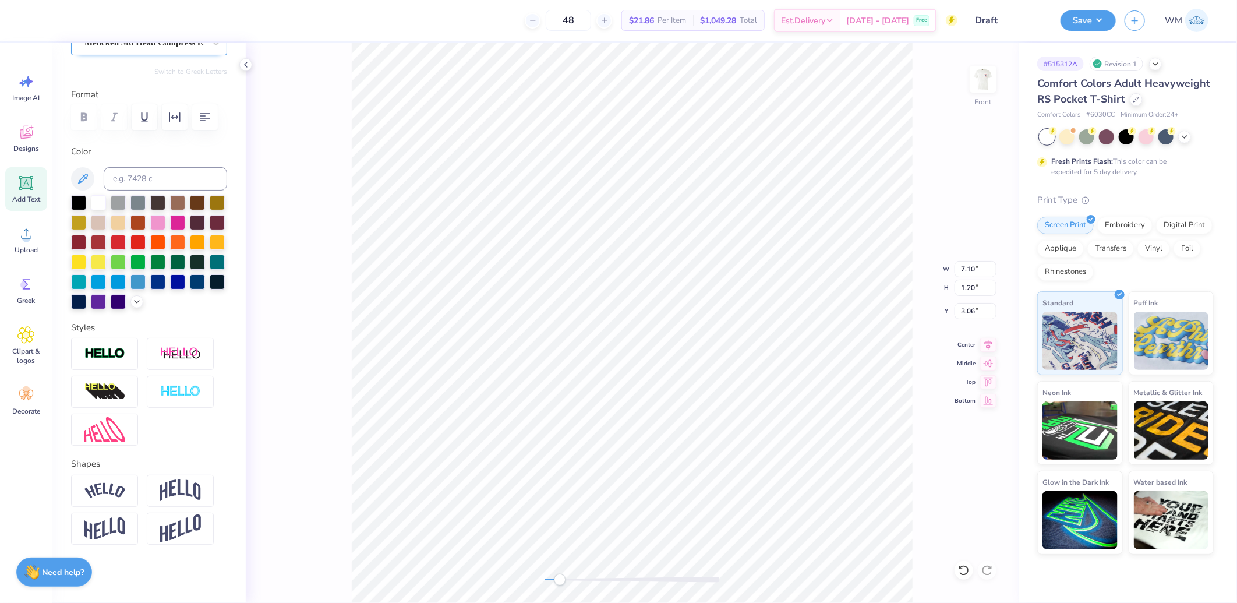
scroll to position [0, 0]
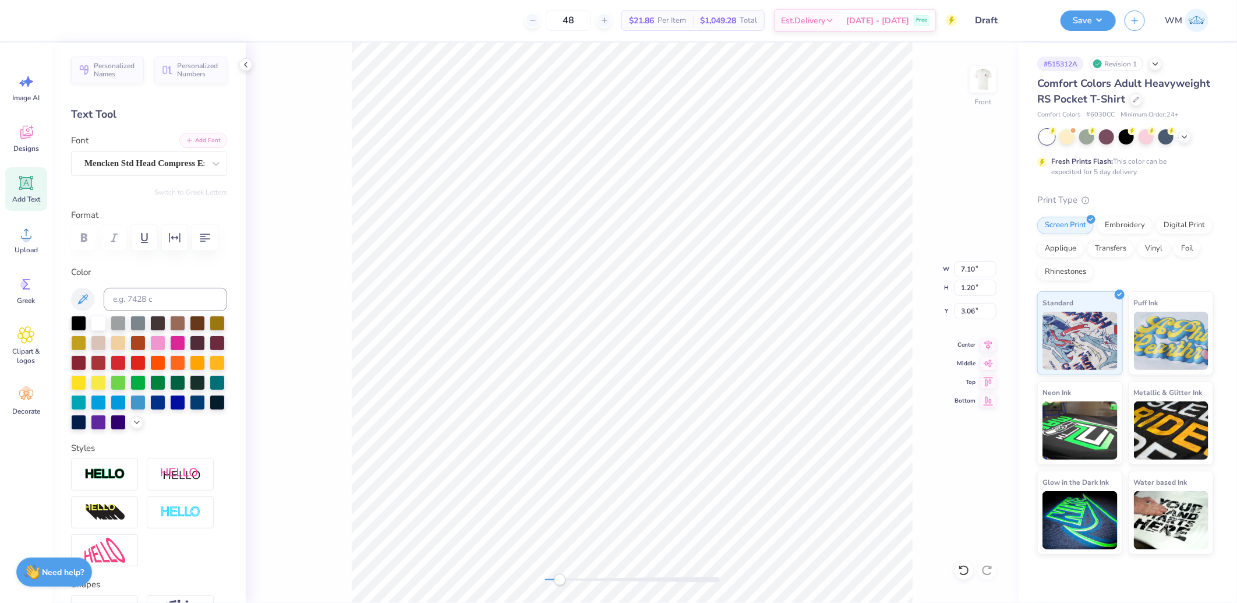
click at [204, 136] on button "Add Font" at bounding box center [203, 140] width 48 height 15
type input "7.91"
type input "1.15"
type input "11.74"
click at [202, 135] on button "Add Font" at bounding box center [203, 140] width 48 height 15
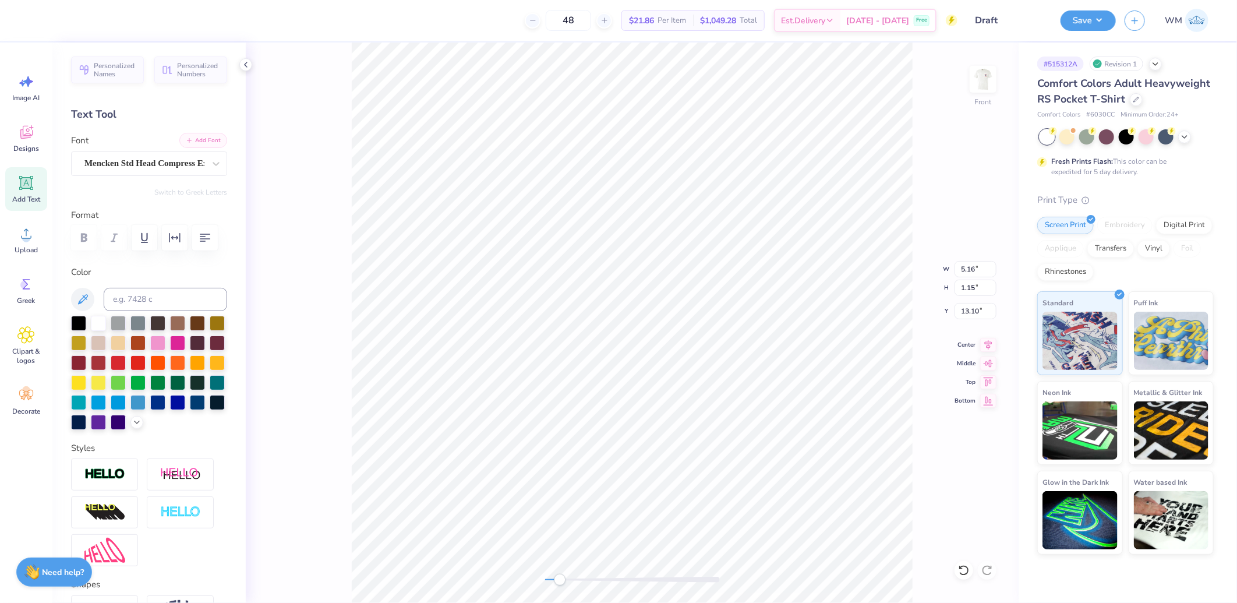
click at [209, 142] on button "Add Font" at bounding box center [203, 140] width 48 height 15
click at [979, 76] on img at bounding box center [983, 79] width 47 height 47
click at [986, 86] on img at bounding box center [983, 79] width 47 height 47
type input "0.17"
type input "0.18"
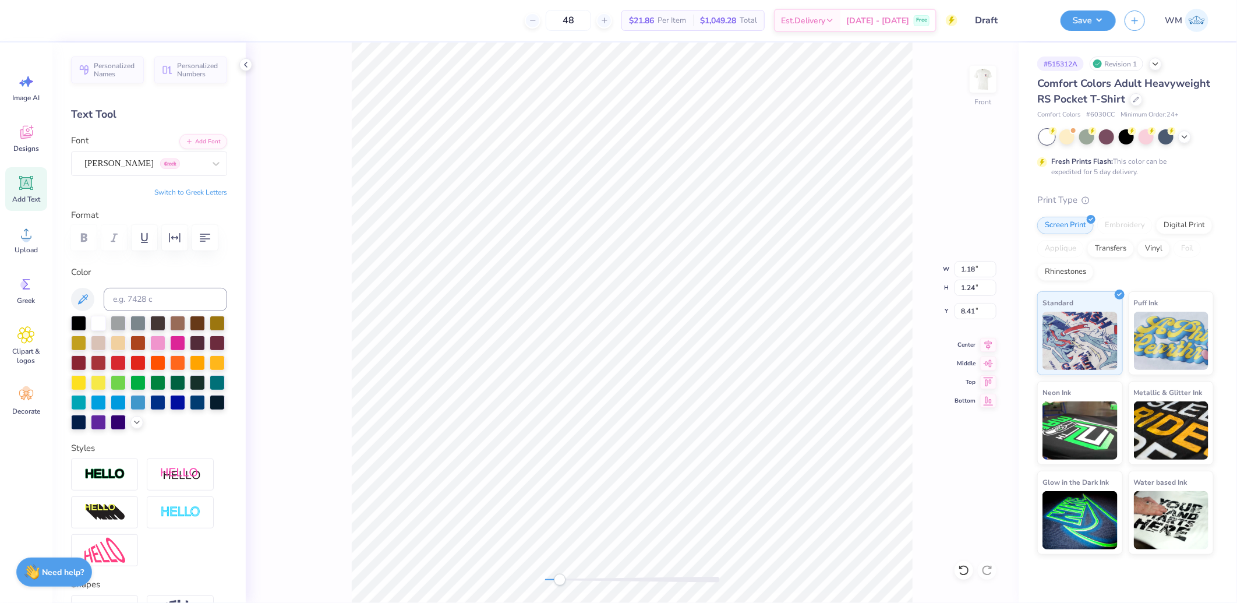
type input "1.18"
type input "1.24"
type input "8.41"
type input "0.52"
type input "0.55"
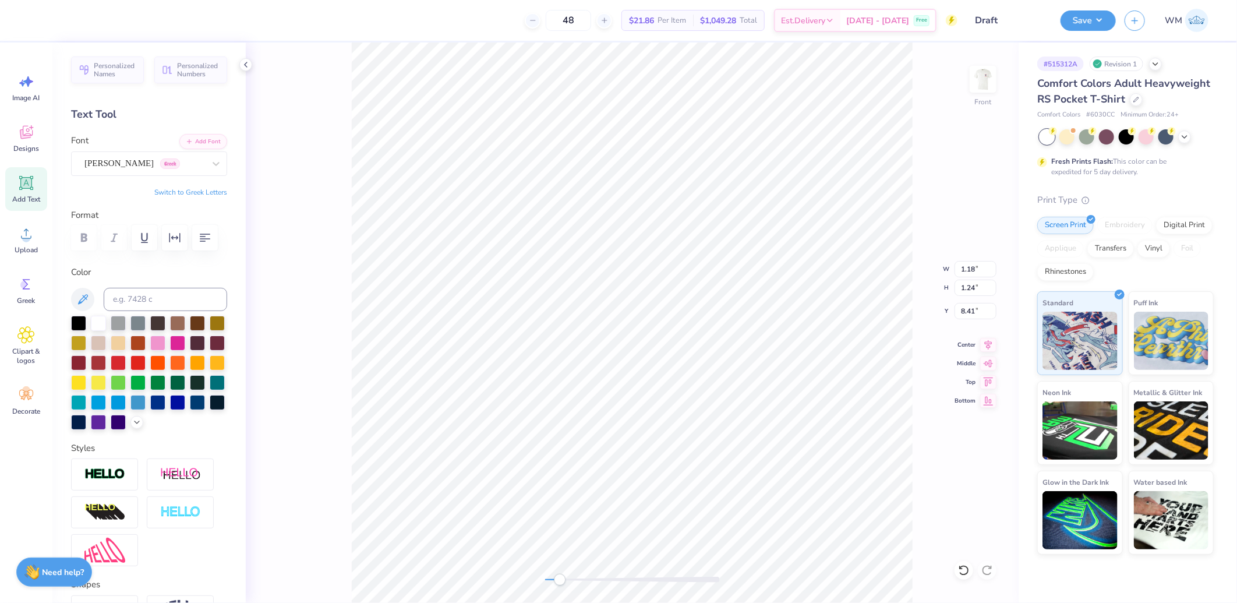
type input "9.11"
click at [988, 346] on icon at bounding box center [989, 343] width 8 height 10
click at [992, 342] on icon at bounding box center [988, 343] width 16 height 14
click at [985, 344] on icon at bounding box center [988, 343] width 16 height 14
click at [31, 241] on icon at bounding box center [25, 233] width 17 height 17
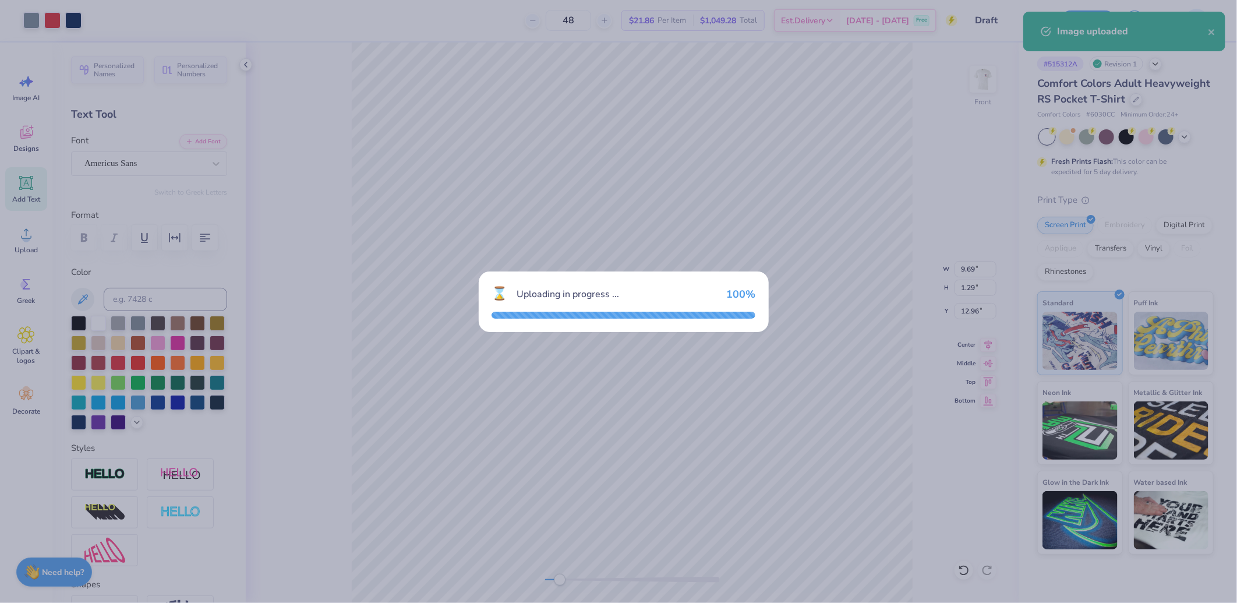
type input "14.32"
type input "8.20"
type input "10.15"
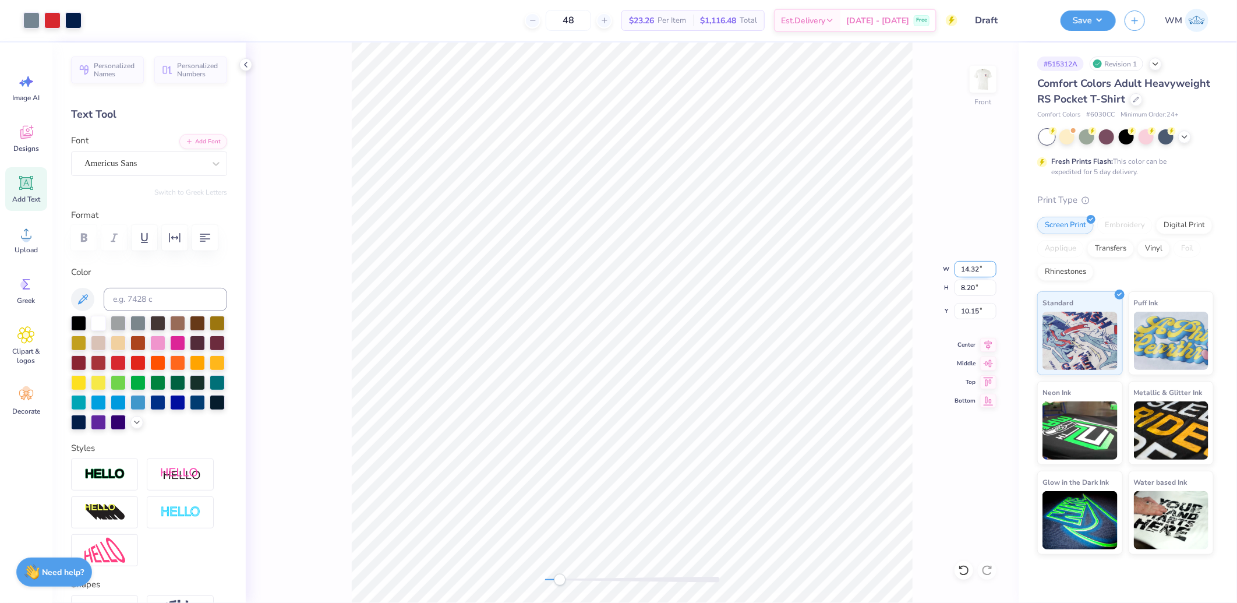
click at [975, 269] on input "14.32" at bounding box center [976, 269] width 42 height 16
type input "12.00"
type input "6.87"
click at [977, 312] on input "10.82" at bounding box center [976, 311] width 42 height 16
type input "4.58"
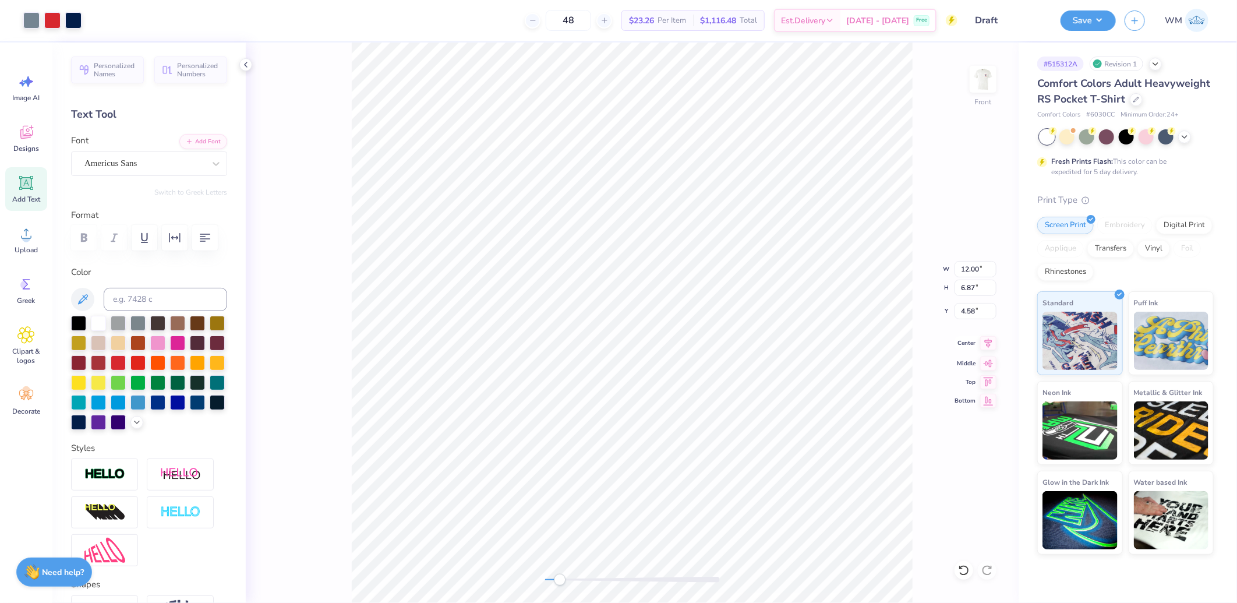
click at [988, 341] on icon at bounding box center [988, 343] width 16 height 14
type input "9.78"
type input "1.07"
type input "3.25"
click at [991, 348] on icon at bounding box center [988, 343] width 16 height 14
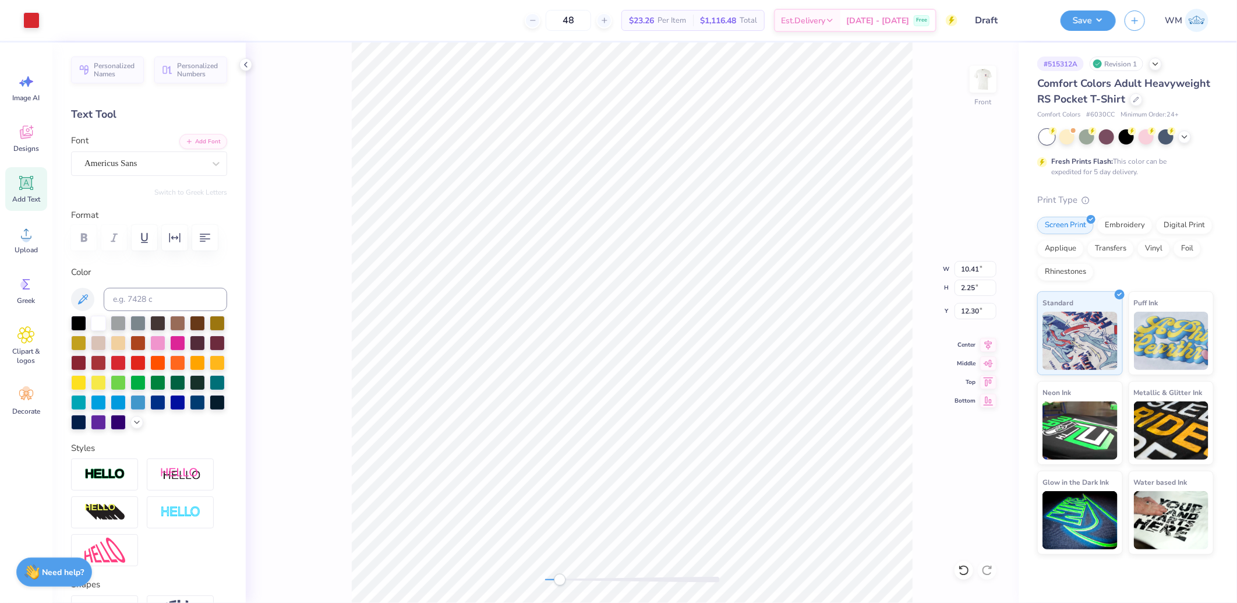
type input "10.41"
type input "2.25"
type input "12.30"
type input "13.10"
type input "2.83"
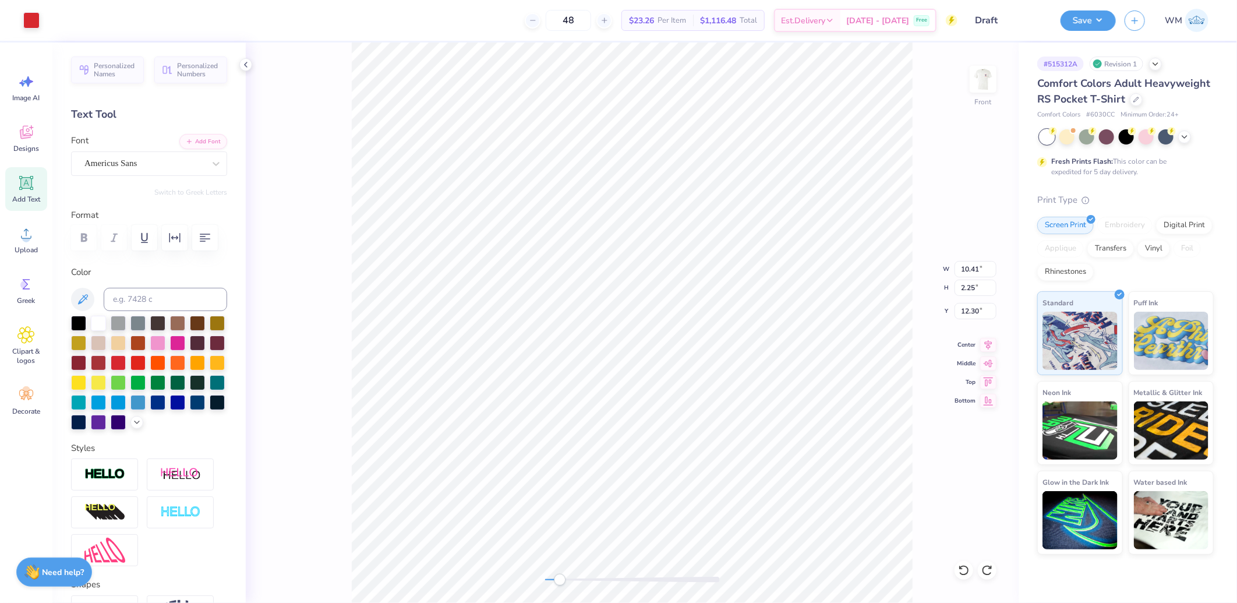
type input "11.72"
type input "10.32"
type input "2.23"
click at [988, 340] on icon at bounding box center [989, 343] width 8 height 10
type input "7.14"
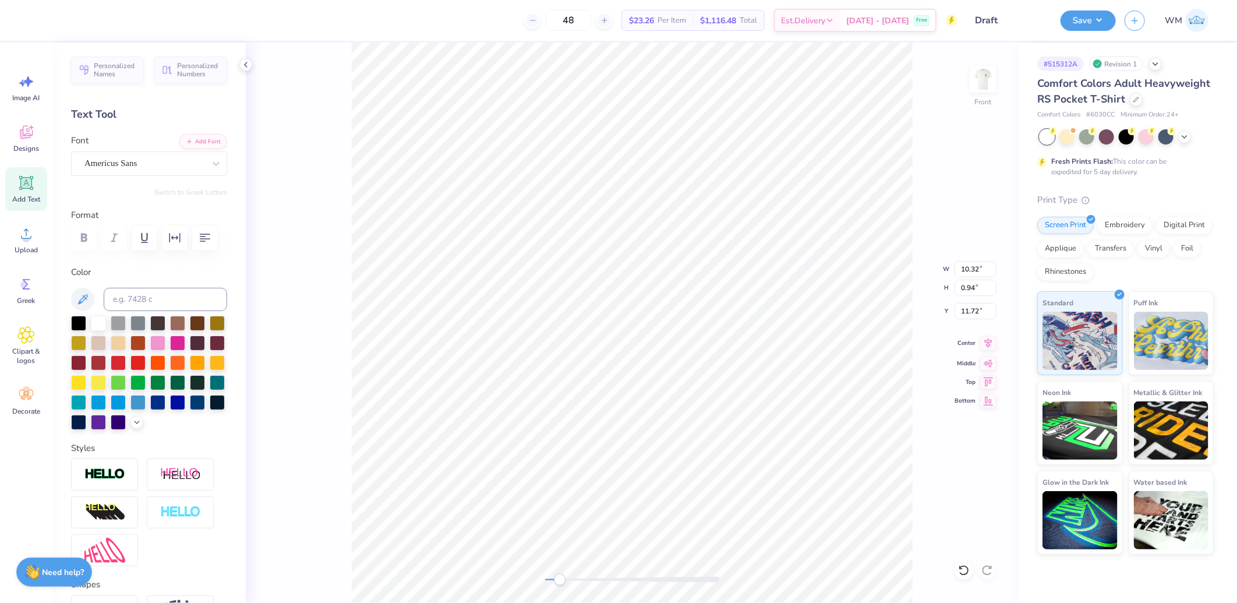
type input "1.01"
type input "12.94"
type input "10.32"
type input "0.94"
type input "11.72"
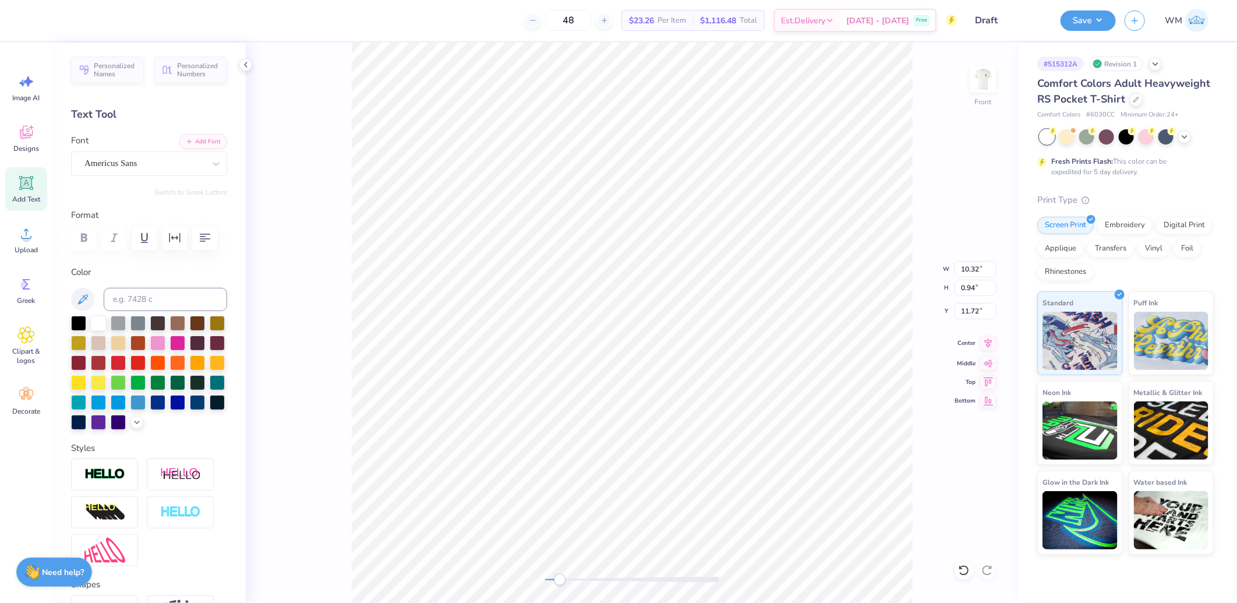
click at [991, 342] on icon at bounding box center [988, 343] width 16 height 14
type input "7.63"
click at [989, 342] on icon at bounding box center [989, 343] width 8 height 10
click at [983, 345] on icon at bounding box center [988, 343] width 16 height 14
click at [984, 339] on icon at bounding box center [988, 343] width 16 height 14
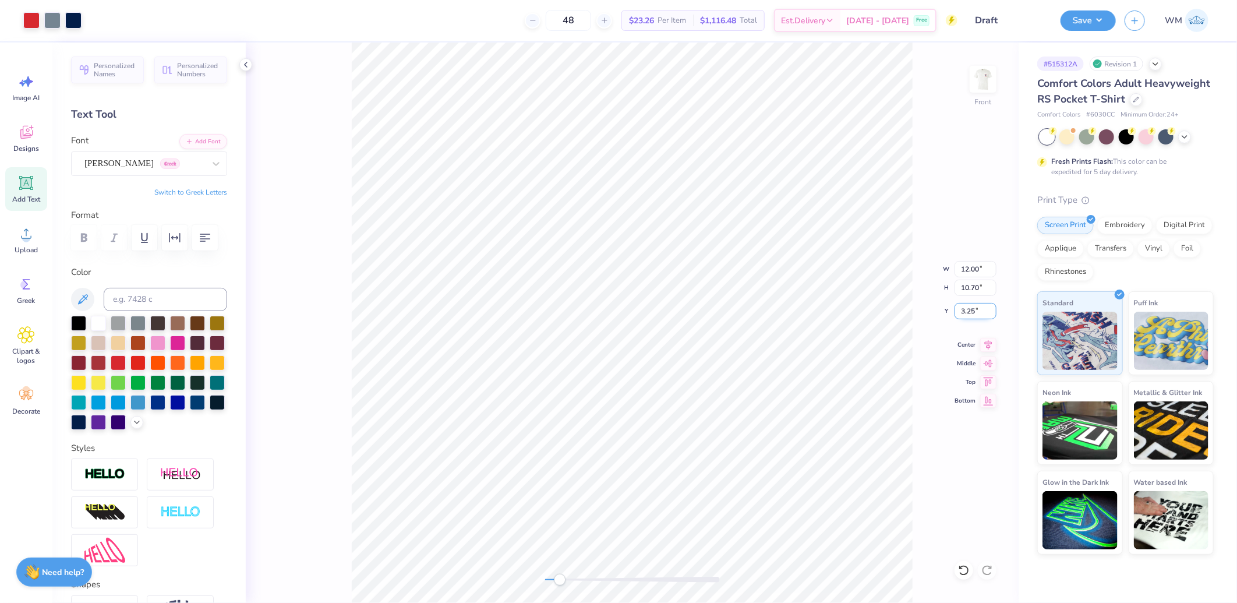
click at [976, 304] on input "3.25" at bounding box center [976, 311] width 42 height 16
type input "3.00"
click at [984, 82] on img at bounding box center [983, 79] width 47 height 47
click at [982, 83] on img at bounding box center [983, 79] width 47 height 47
click at [1087, 28] on button "Save" at bounding box center [1088, 19] width 55 height 20
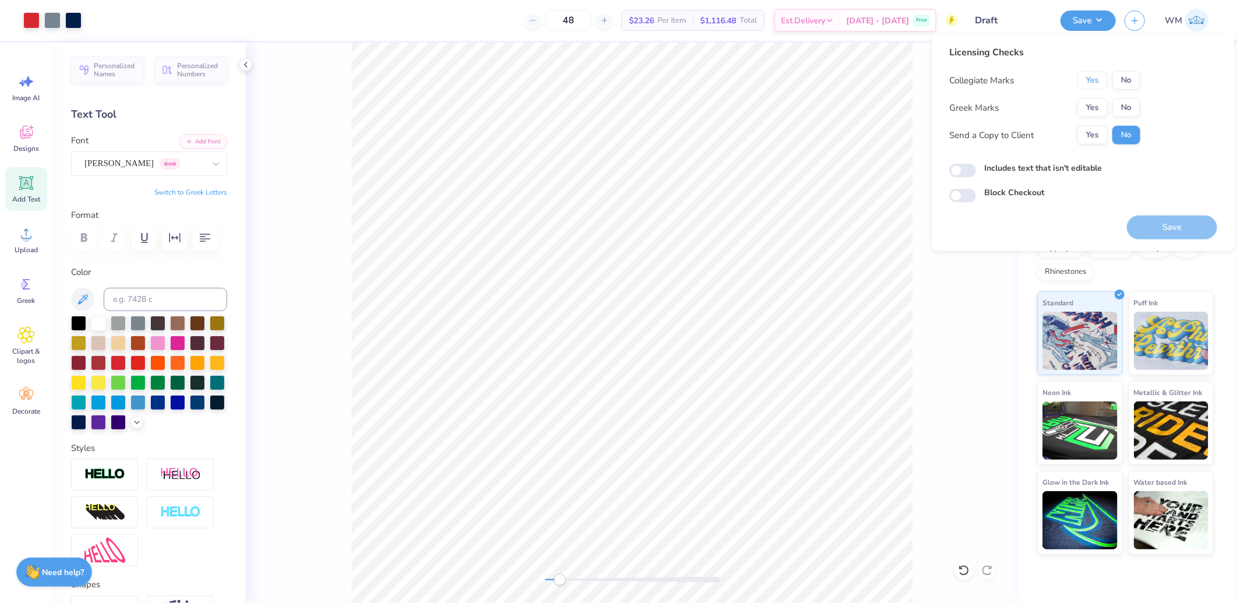
click at [1090, 85] on button "Yes" at bounding box center [1093, 80] width 30 height 19
click at [1095, 105] on button "Yes" at bounding box center [1093, 107] width 30 height 19
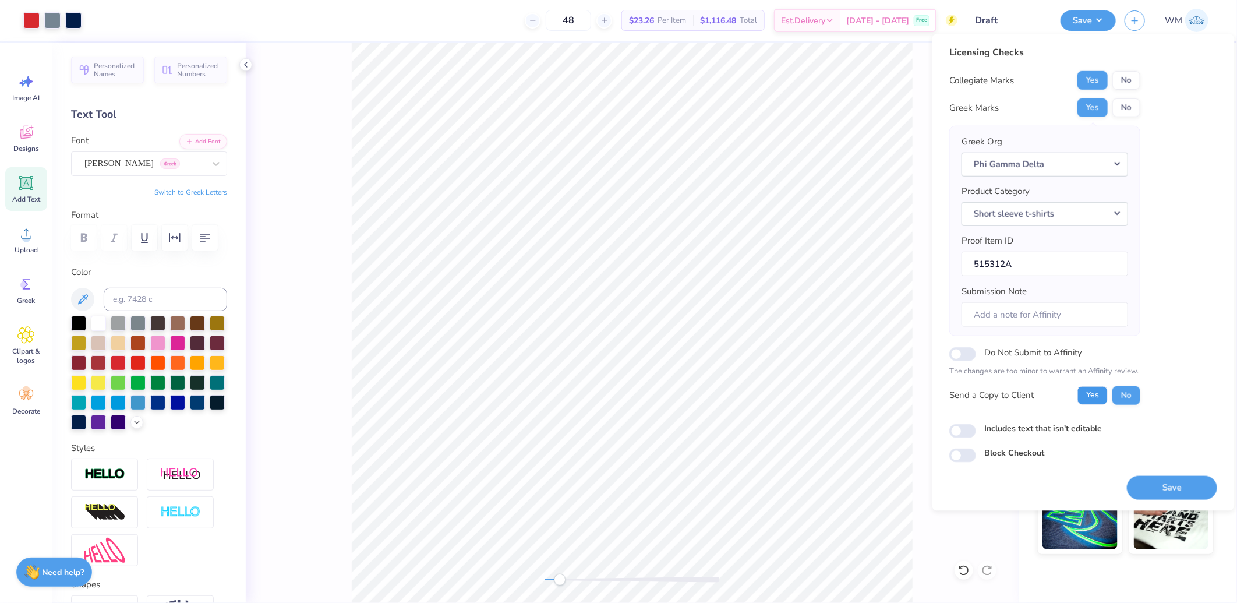
click at [1103, 395] on button "Yes" at bounding box center [1093, 395] width 30 height 19
click at [959, 431] on input "Includes text that isn't editable" at bounding box center [962, 431] width 27 height 14
checkbox input "true"
click at [1171, 485] on button "Save" at bounding box center [1172, 487] width 90 height 24
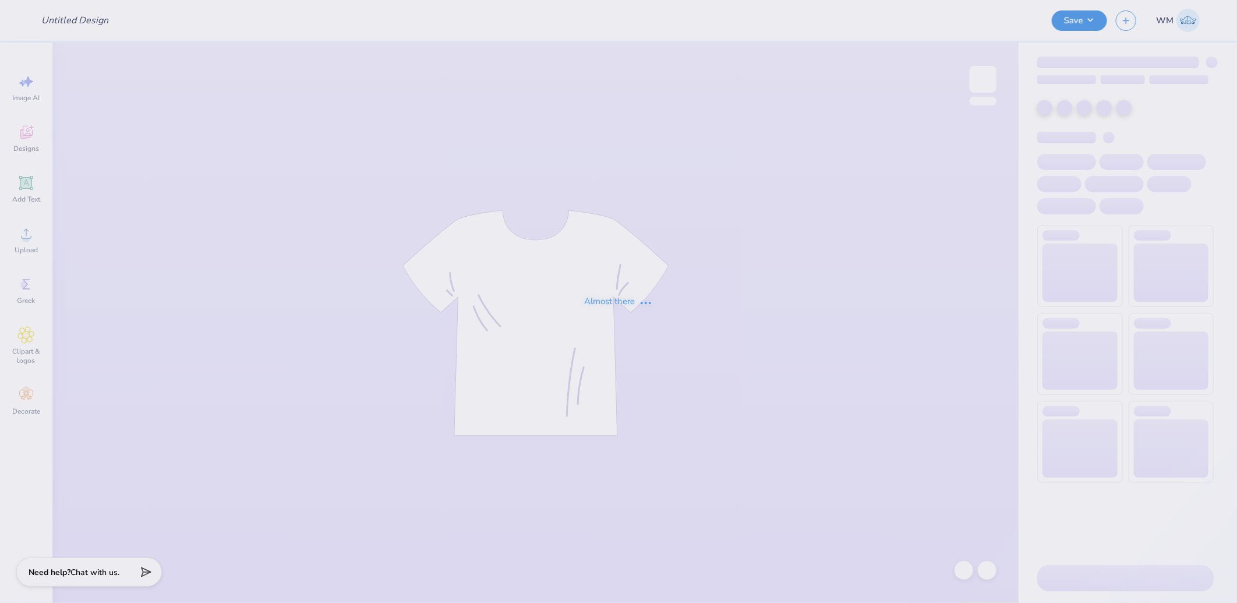
type input "UD [MEDICAL_DATA] Parents Weekend Merch 2025"
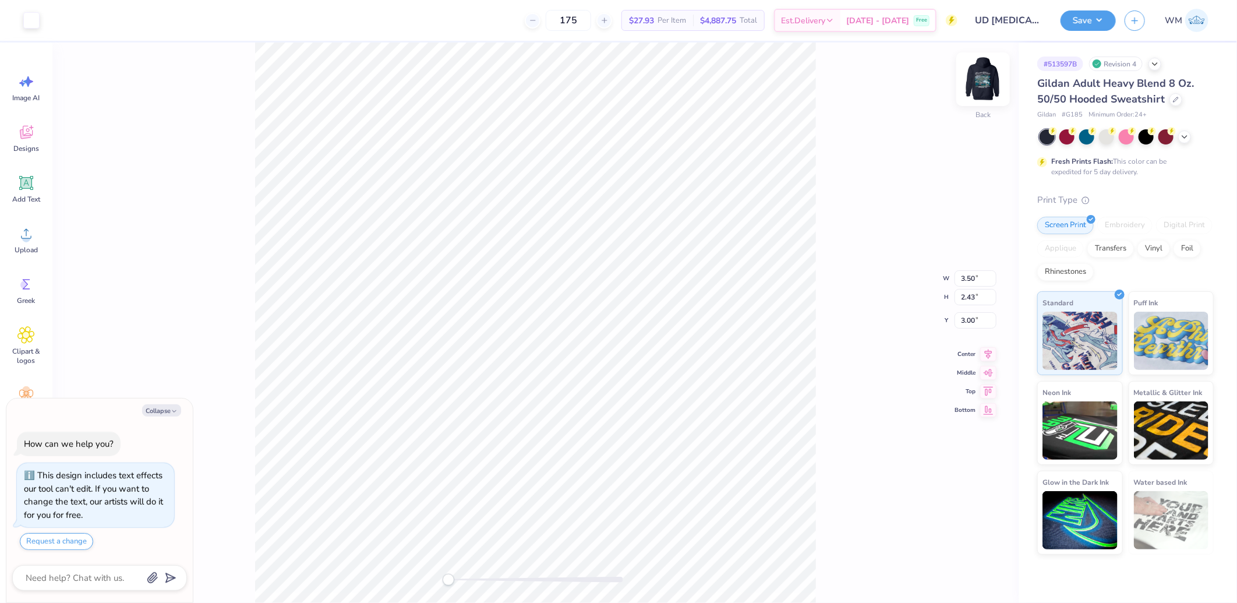
click at [982, 89] on img at bounding box center [983, 79] width 47 height 47
type textarea "x"
